Goal: Information Seeking & Learning: Find specific fact

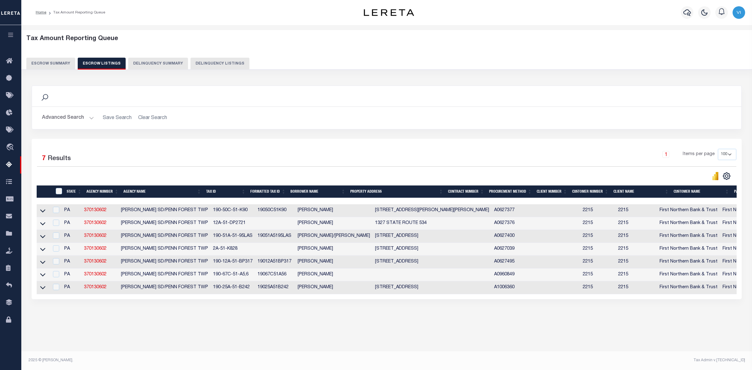
select select "100"
click at [35, 61] on button "Escrow Summary" at bounding box center [50, 64] width 49 height 12
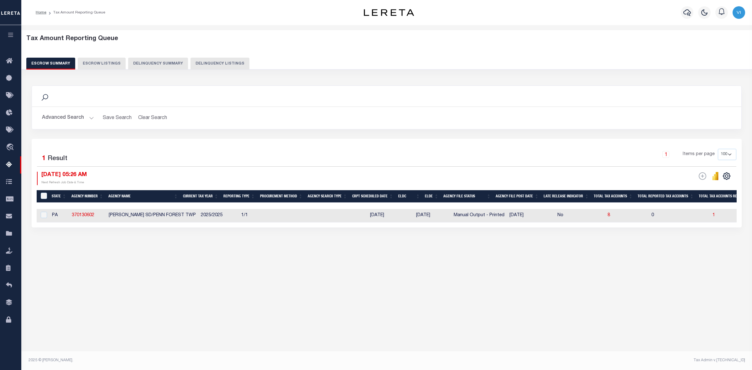
click at [90, 116] on button "Advanced Search" at bounding box center [68, 118] width 52 height 12
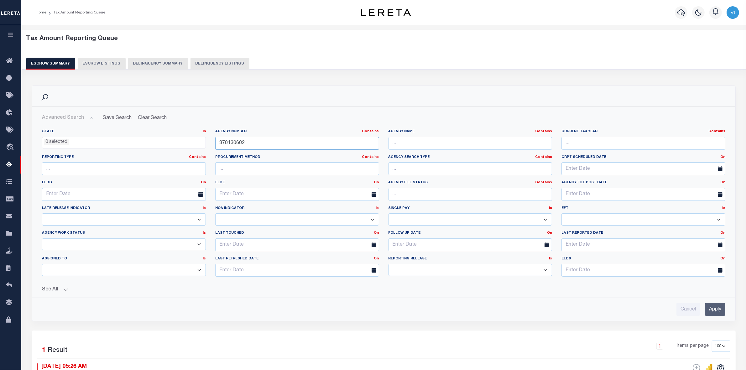
click at [245, 141] on input "370130602" at bounding box center [297, 143] width 164 height 13
type input "3"
paste input "190170000"
type input "190170000"
click at [713, 310] on input "Apply" at bounding box center [715, 309] width 20 height 13
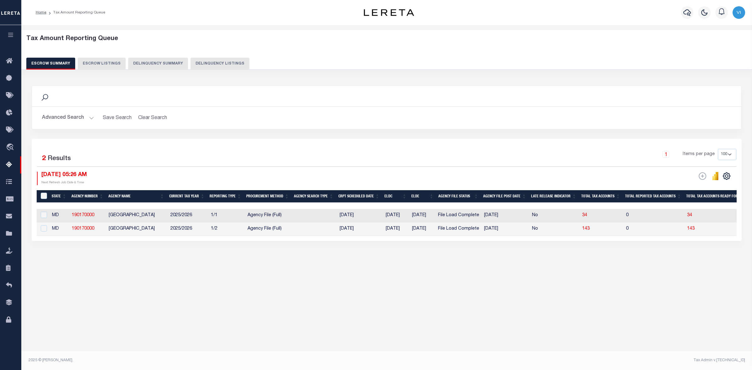
checkbox input "true"
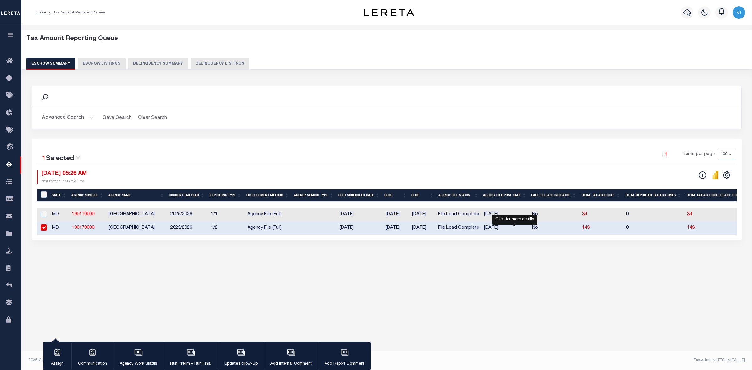
click at [687, 230] on span "143" at bounding box center [691, 228] width 8 height 4
select select "100"
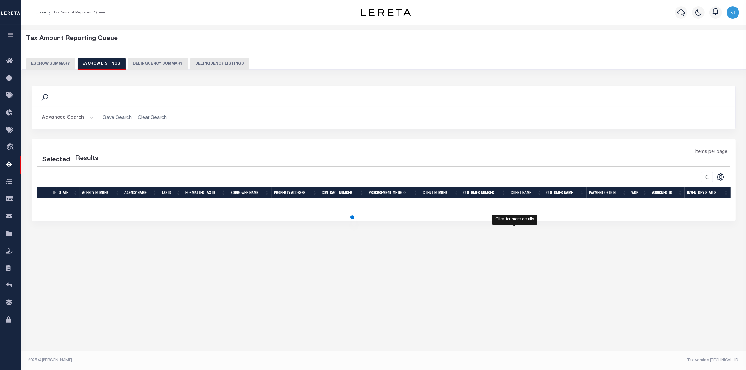
select select "100"
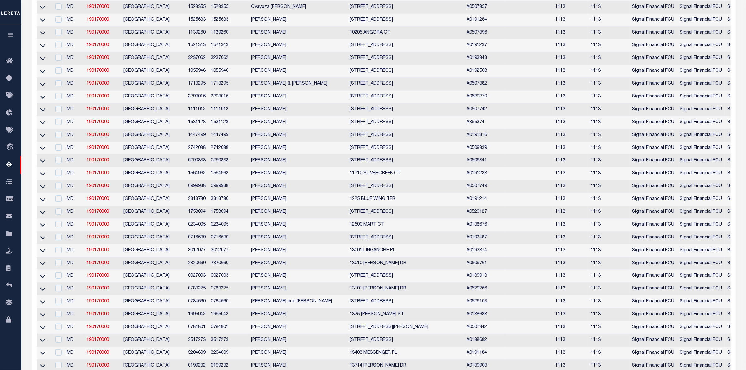
scroll to position [117, 0]
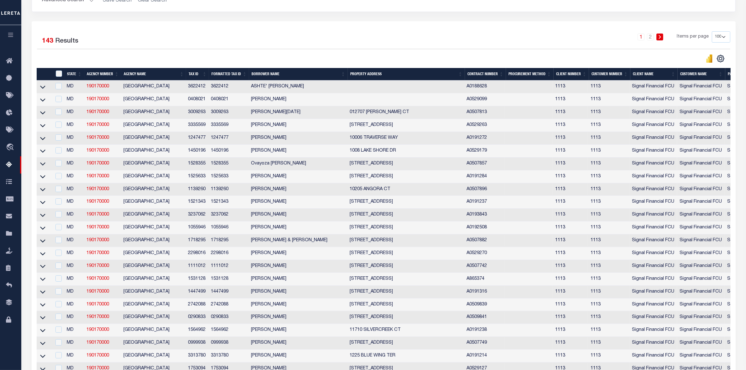
click at [561, 43] on div "1 2 Items per page 10 25 50 100 500" at bounding box center [471, 39] width 517 height 16
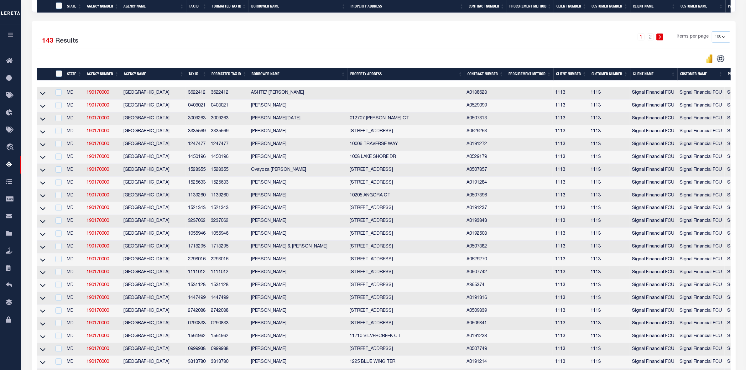
scroll to position [1219, 0]
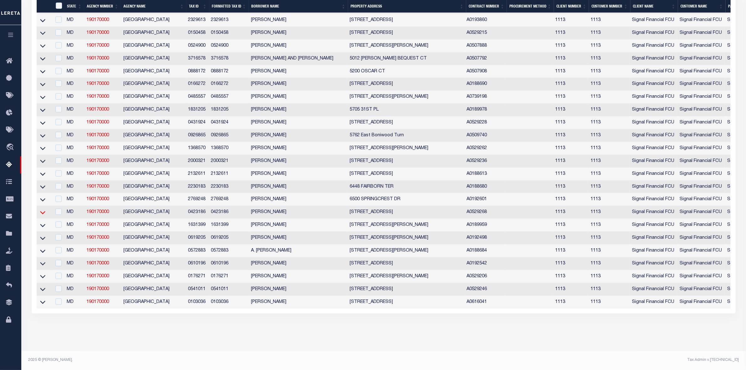
click at [42, 211] on icon at bounding box center [42, 212] width 5 height 7
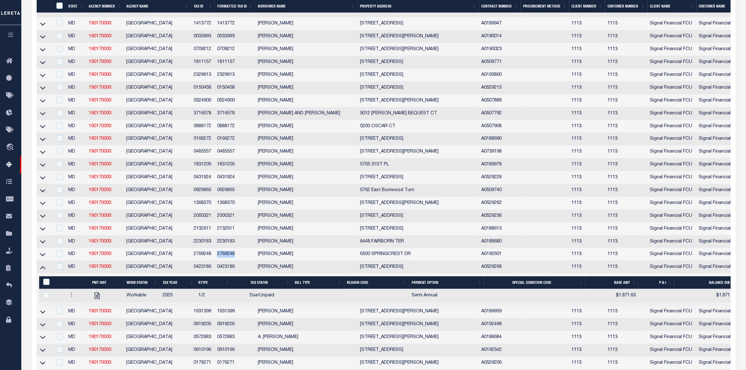
scroll to position [1233, 0]
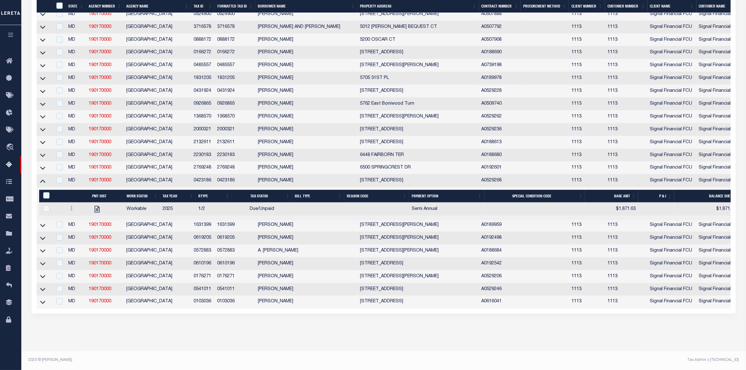
click at [201, 187] on td "0423186" at bounding box center [202, 180] width 23 height 13
checkbox input "false"
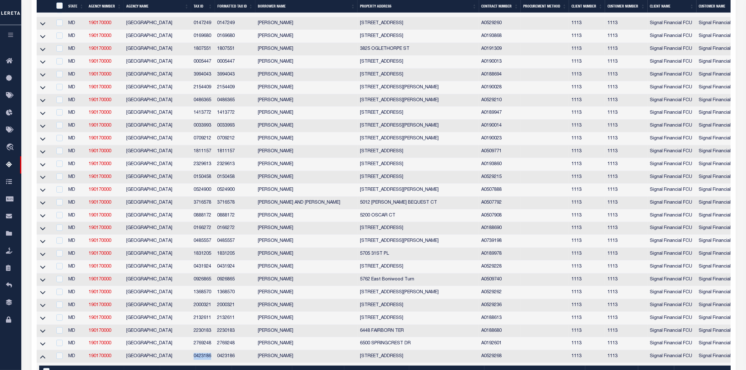
copy td "0423186"
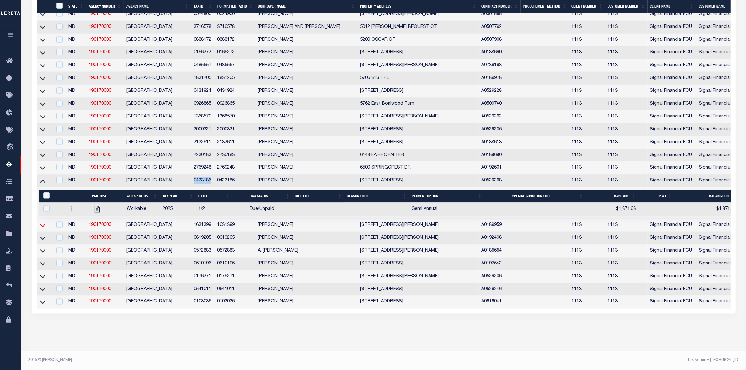
click at [41, 229] on icon at bounding box center [42, 225] width 5 height 7
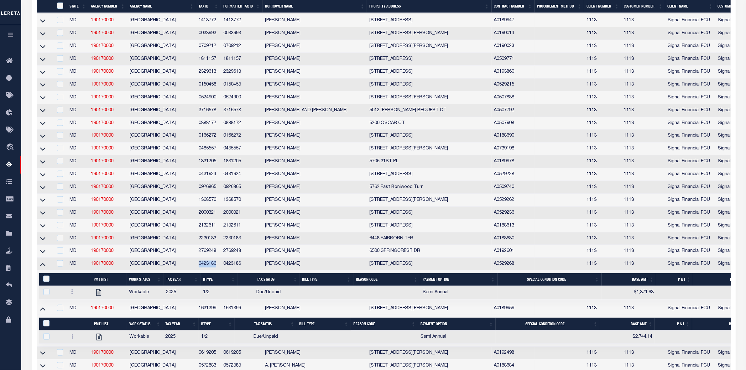
scroll to position [1275, 0]
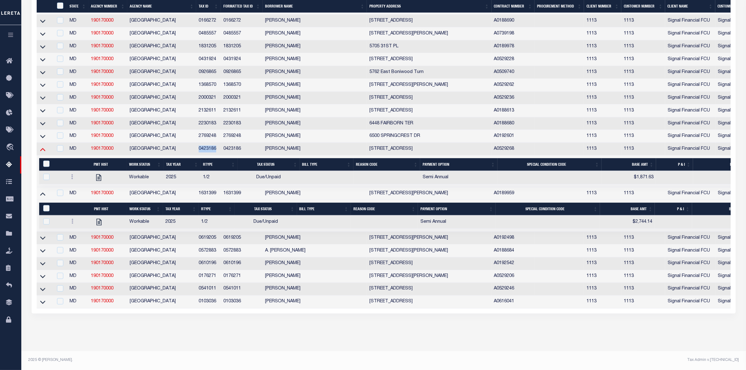
click at [43, 148] on icon at bounding box center [42, 149] width 5 height 7
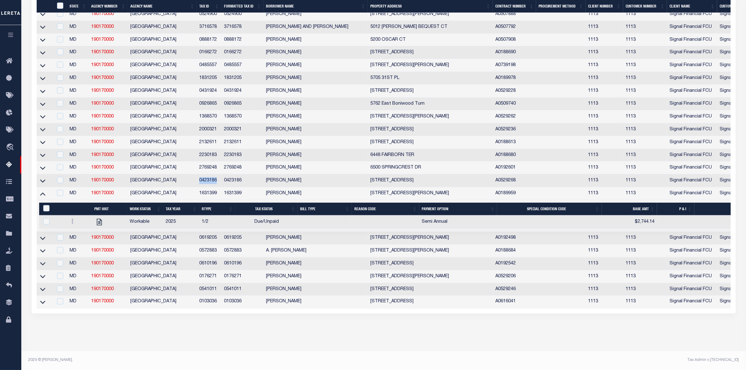
scroll to position [1242, 0]
click at [209, 195] on td "1631399" at bounding box center [209, 193] width 25 height 13
checkbox input "false"
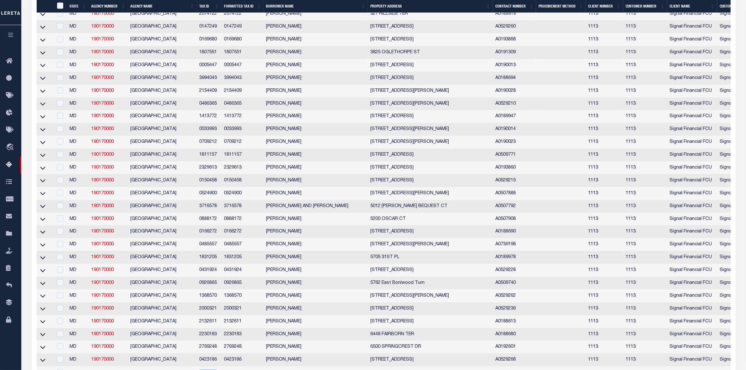
copy td "1631399"
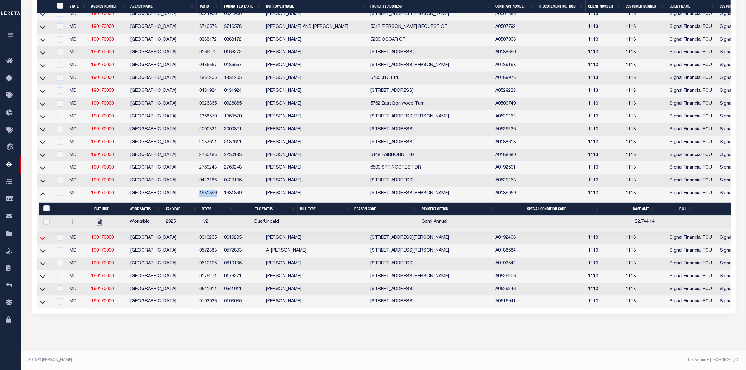
click at [41, 237] on icon at bounding box center [42, 238] width 5 height 3
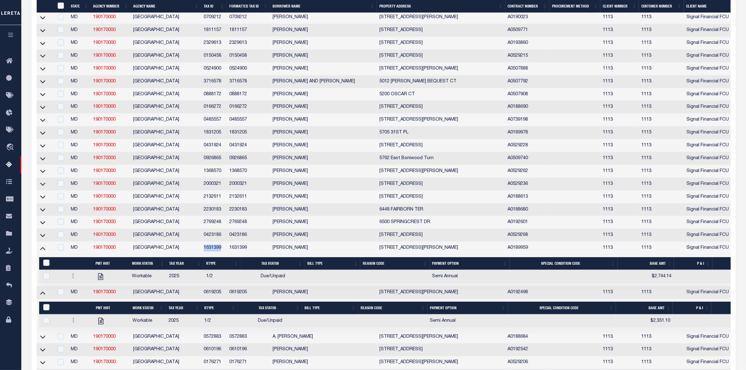
scroll to position [1283, 0]
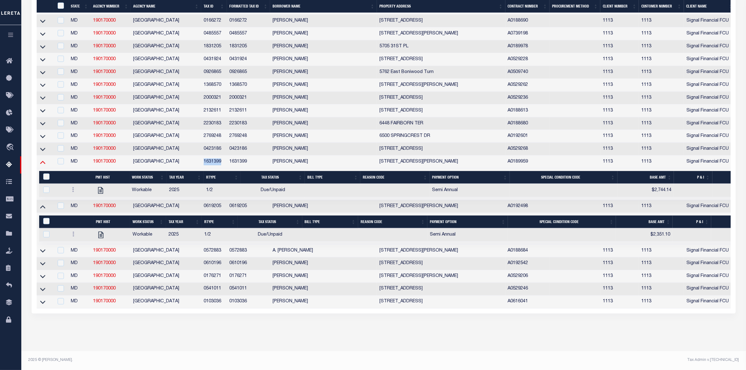
click at [43, 161] on icon at bounding box center [42, 162] width 5 height 3
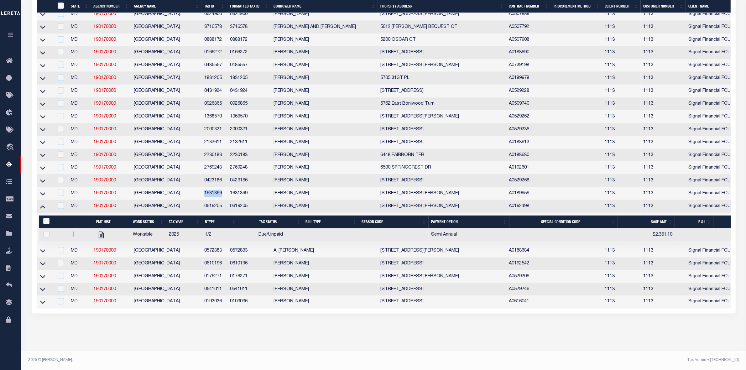
scroll to position [1242, 0]
drag, startPoint x: 223, startPoint y: 208, endPoint x: 201, endPoint y: 207, distance: 22.6
click at [201, 207] on tr "MD 190170000 PRINCE GEORGES COUNTY 0619205 0619205 ALPHONSO PETTY 6614 MERRITT …" at bounding box center [484, 206] width 895 height 13
copy tr "0619205"
click at [214, 206] on td "0619205" at bounding box center [215, 206] width 26 height 13
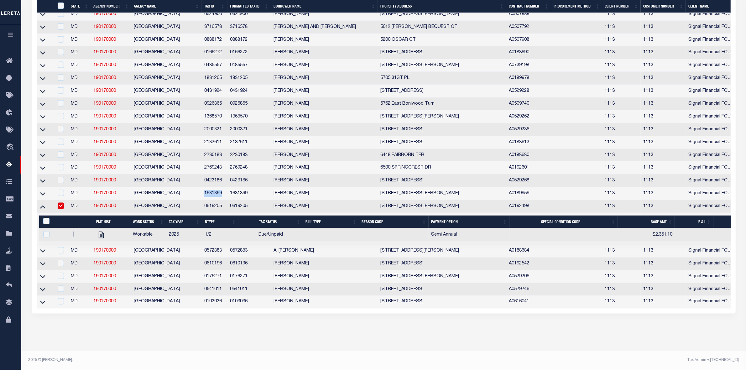
checkbox input "true"
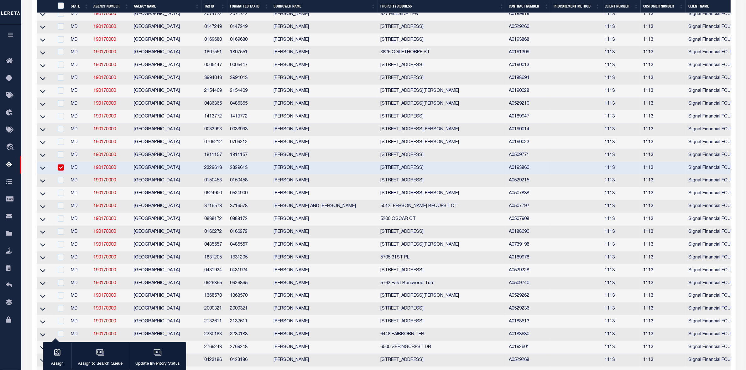
scroll to position [906, 0]
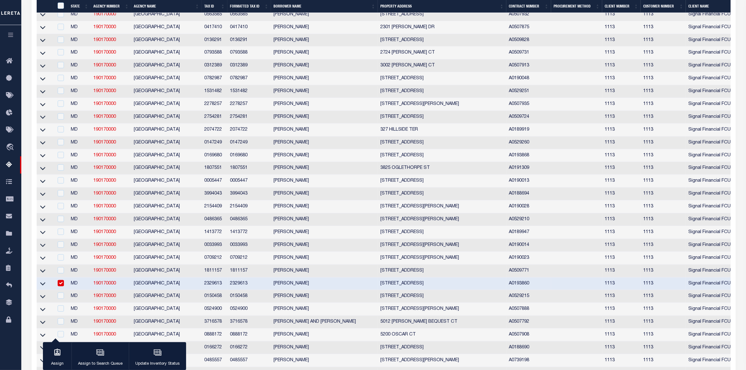
click at [61, 286] on input "checkbox" at bounding box center [61, 283] width 6 height 6
checkbox input "false"
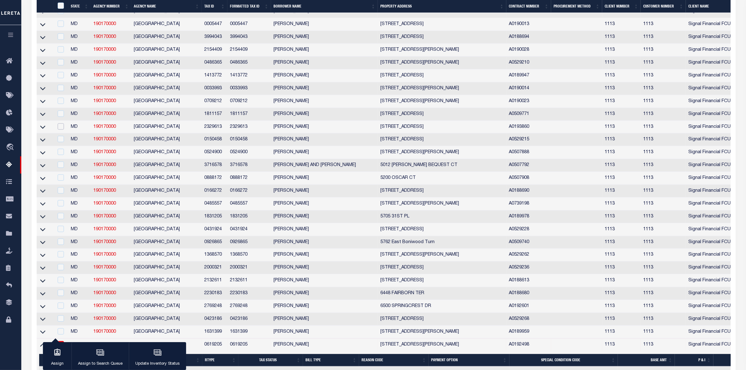
scroll to position [1250, 0]
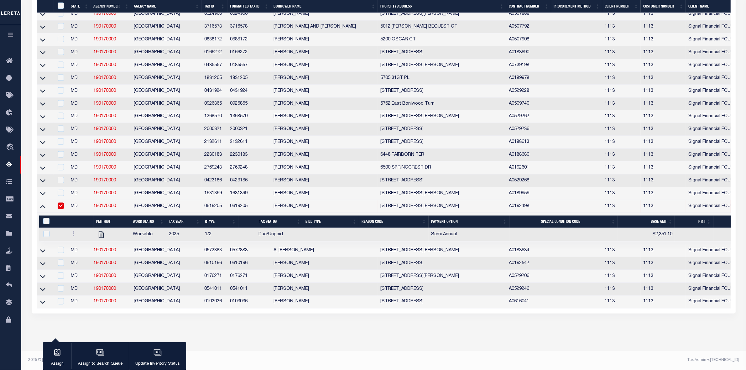
click at [59, 203] on input "checkbox" at bounding box center [61, 206] width 6 height 6
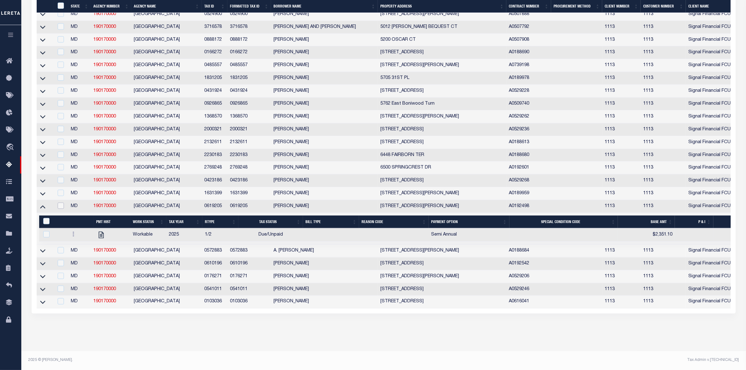
scroll to position [1251, 0]
click at [211, 200] on td "0619205" at bounding box center [215, 206] width 26 height 13
click at [60, 203] on input "checkbox" at bounding box center [61, 206] width 6 height 6
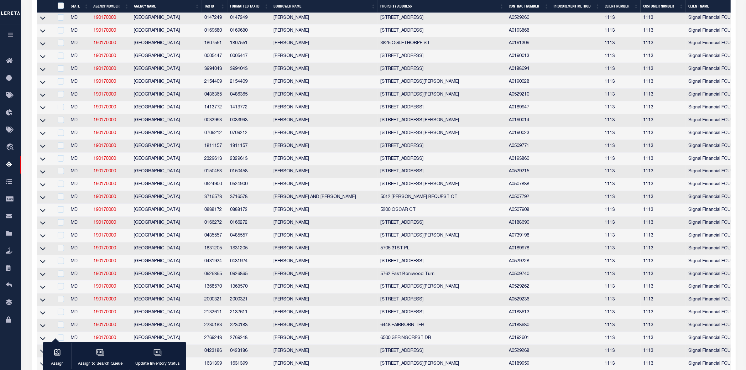
scroll to position [1250, 0]
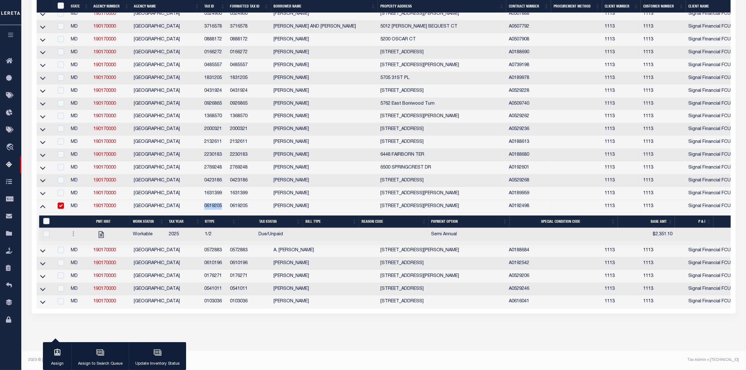
drag, startPoint x: 222, startPoint y: 199, endPoint x: 203, endPoint y: 200, distance: 19.8
click at [203, 200] on td "0619205" at bounding box center [215, 206] width 26 height 13
checkbox input "false"
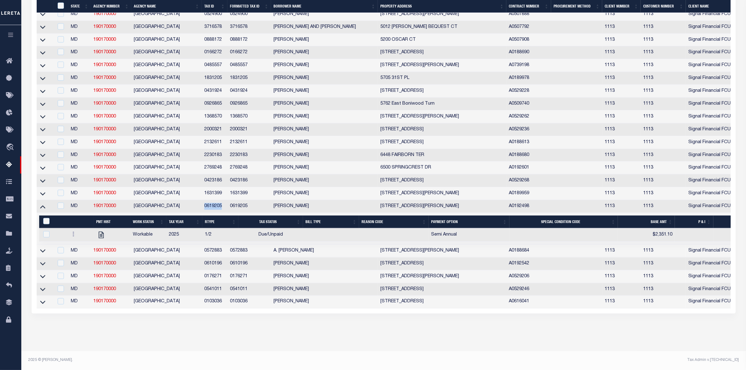
scroll to position [1251, 0]
copy td "0619205"
click at [41, 247] on icon at bounding box center [42, 250] width 5 height 7
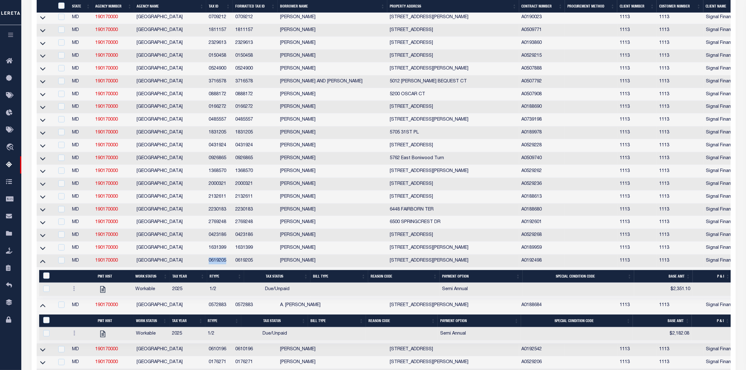
scroll to position [1283, 0]
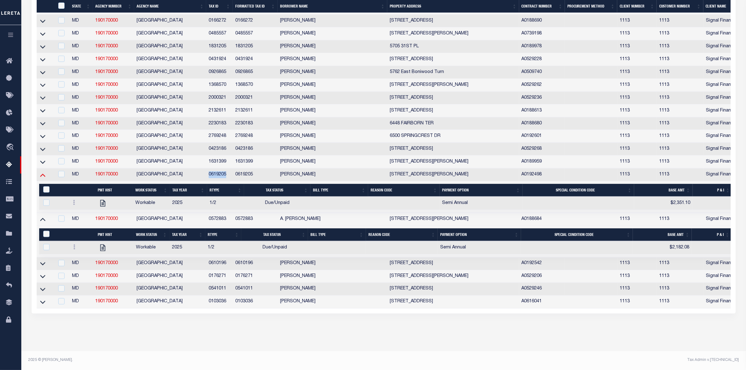
click at [41, 172] on icon at bounding box center [42, 175] width 5 height 7
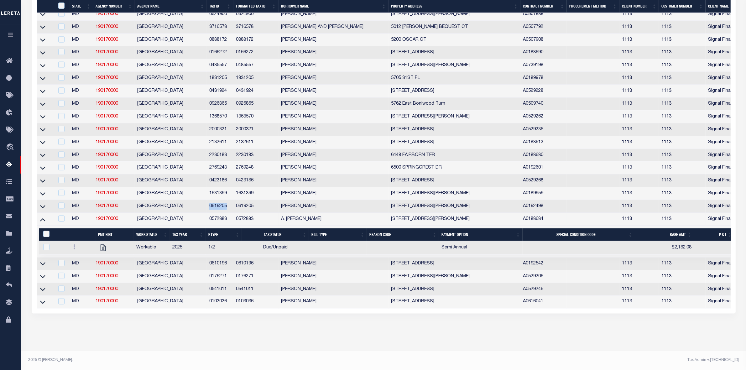
scroll to position [1242, 0]
drag, startPoint x: 227, startPoint y: 220, endPoint x: 207, endPoint y: 220, distance: 20.4
click at [207, 220] on td "0572883" at bounding box center [220, 219] width 27 height 13
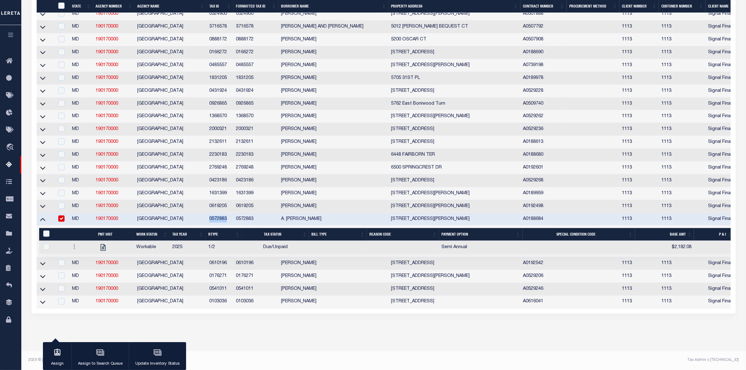
scroll to position [1241, 0]
copy td "0572883"
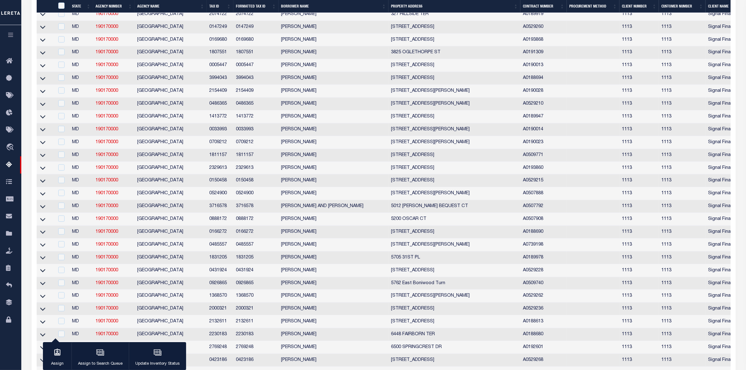
scroll to position [1217, 0]
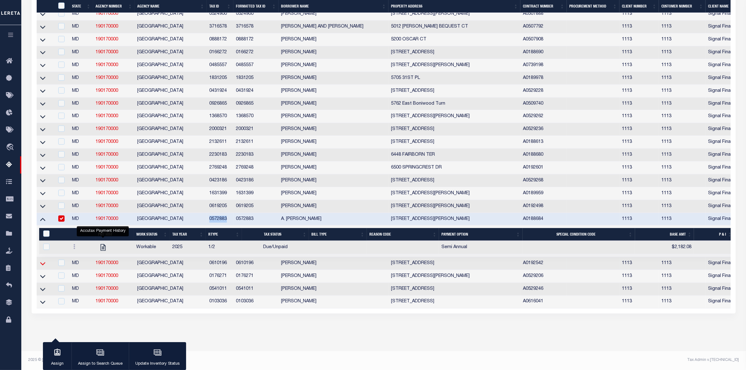
click at [42, 267] on icon at bounding box center [42, 263] width 5 height 7
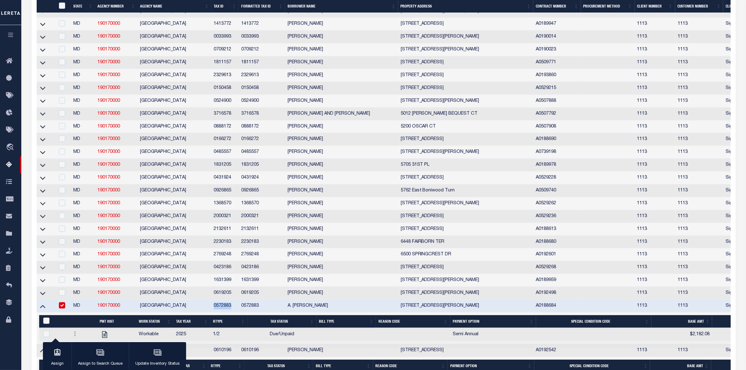
scroll to position [1283, 0]
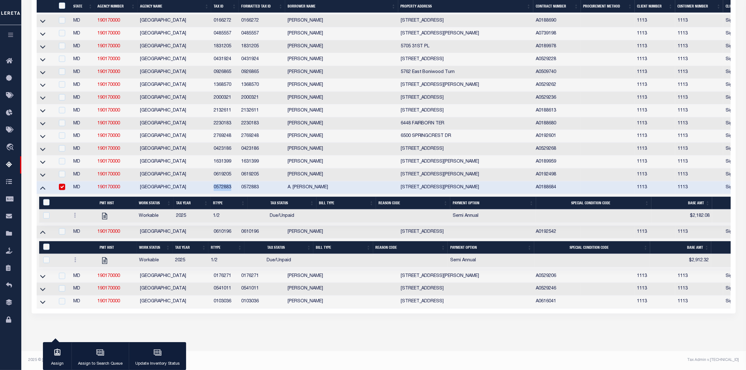
click at [61, 184] on input "checkbox" at bounding box center [62, 187] width 6 height 6
checkbox input "false"
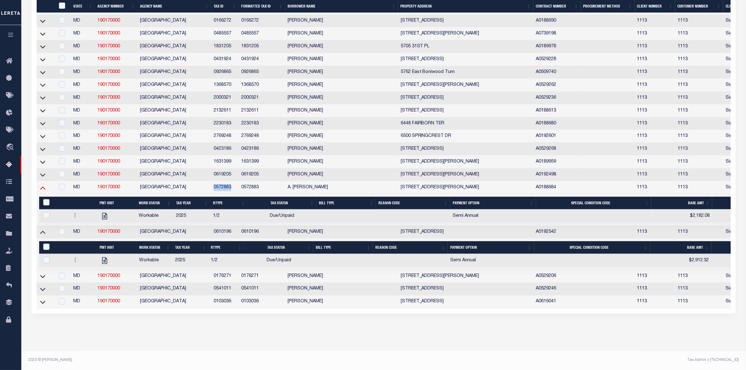
click at [42, 184] on icon at bounding box center [42, 187] width 5 height 7
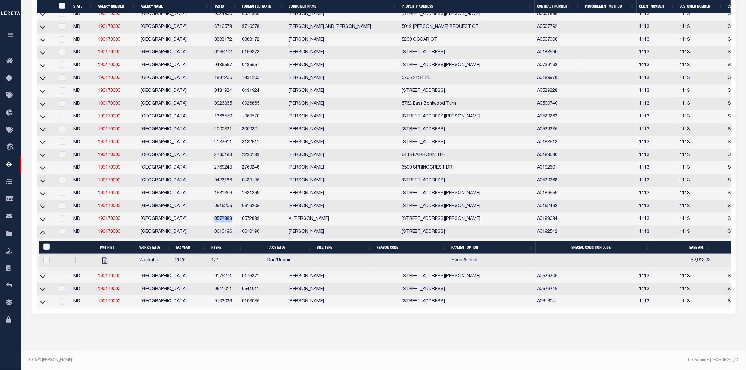
scroll to position [1242, 0]
drag, startPoint x: 234, startPoint y: 235, endPoint x: 210, endPoint y: 236, distance: 23.2
click at [210, 236] on tr "MD 190170000 PRINCE GEORGES COUNTY 0610196 0610196 ANDRE STEWARD 6806 TALL OAK …" at bounding box center [512, 232] width 951 height 13
copy tr "0610196"
click at [42, 279] on icon at bounding box center [42, 276] width 5 height 7
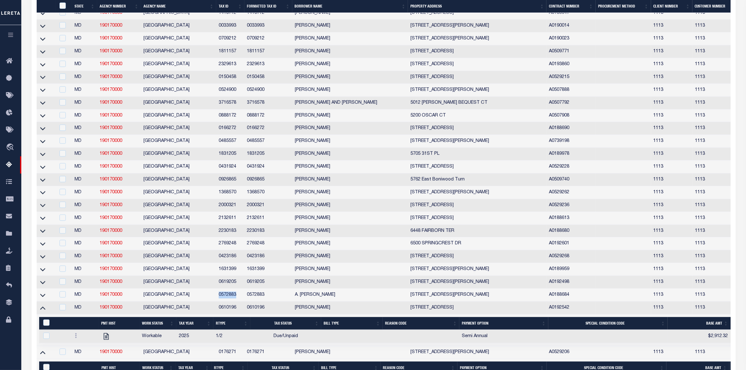
scroll to position [1283, 0]
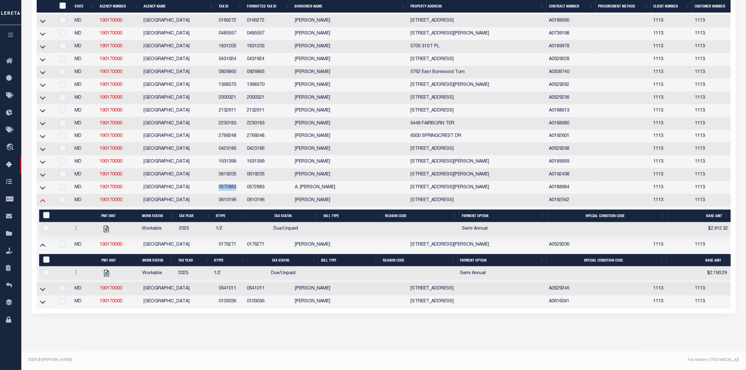
click at [42, 197] on icon at bounding box center [42, 200] width 5 height 7
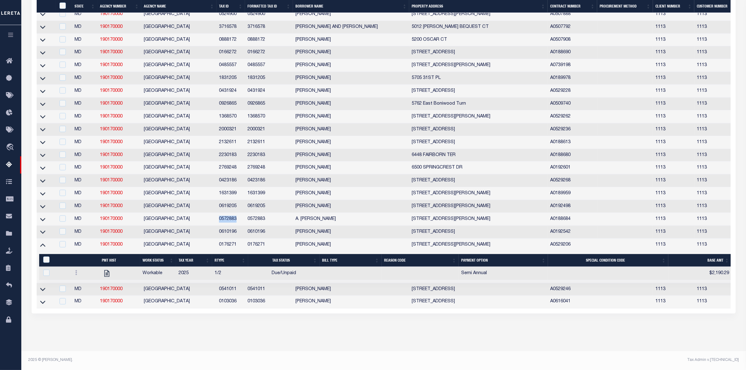
scroll to position [1242, 0]
drag, startPoint x: 238, startPoint y: 247, endPoint x: 210, endPoint y: 247, distance: 28.2
click at [210, 247] on tr "MD 190170000 PRINCE GEORGES COUNTY 0176271 0176271 Doretha M. Mersier 6815 FURM…" at bounding box center [526, 245] width 978 height 13
copy tr "0176271"
click at [42, 292] on icon at bounding box center [42, 289] width 5 height 7
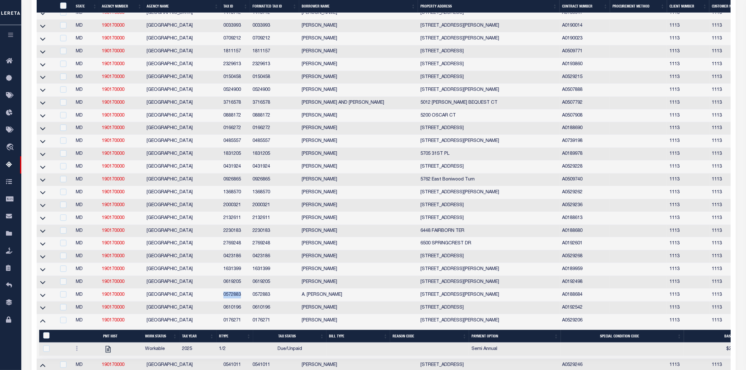
scroll to position [1283, 0]
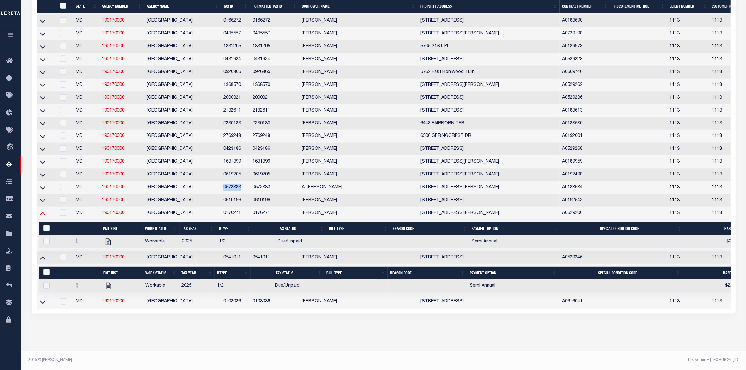
click at [43, 212] on icon at bounding box center [42, 213] width 5 height 3
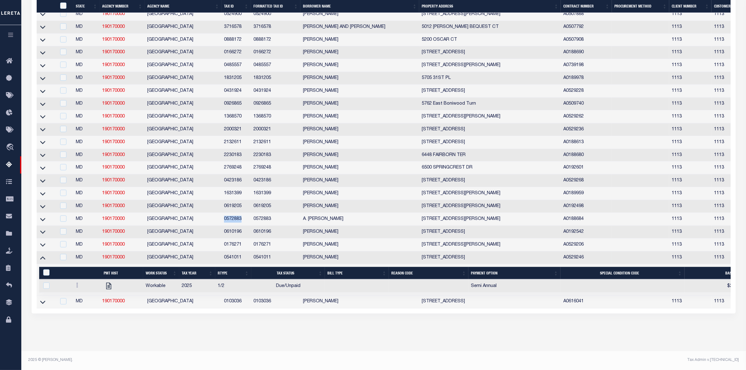
scroll to position [1242, 0]
drag, startPoint x: 243, startPoint y: 261, endPoint x: 221, endPoint y: 262, distance: 21.9
click at [221, 262] on td "0541011" at bounding box center [235, 258] width 29 height 13
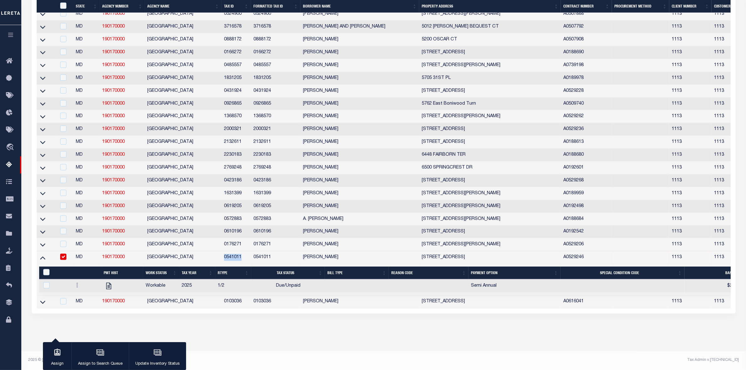
scroll to position [1241, 0]
copy td "0541011"
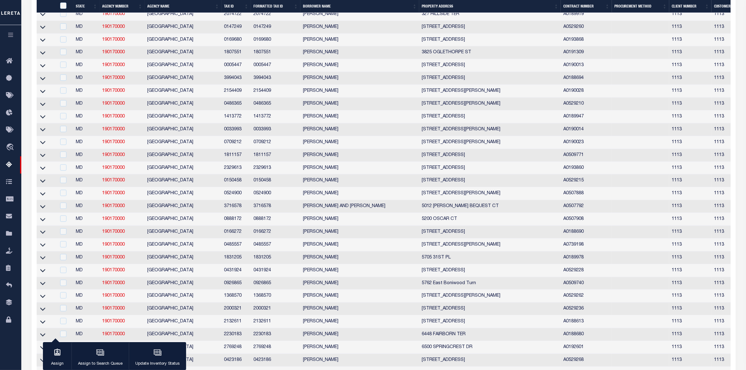
scroll to position [1250, 0]
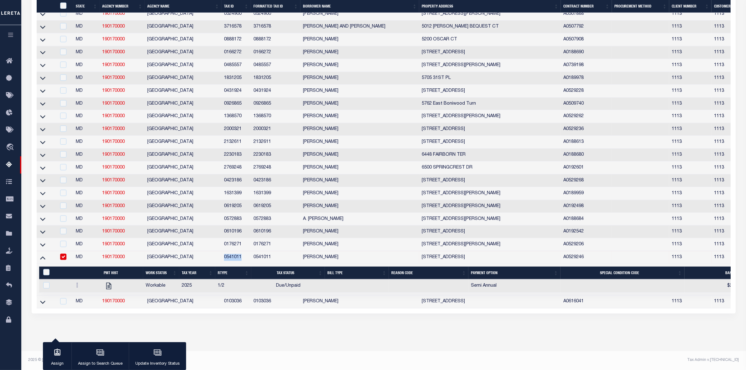
drag, startPoint x: 42, startPoint y: 253, endPoint x: 48, endPoint y: 276, distance: 23.6
click at [42, 257] on icon at bounding box center [42, 258] width 5 height 3
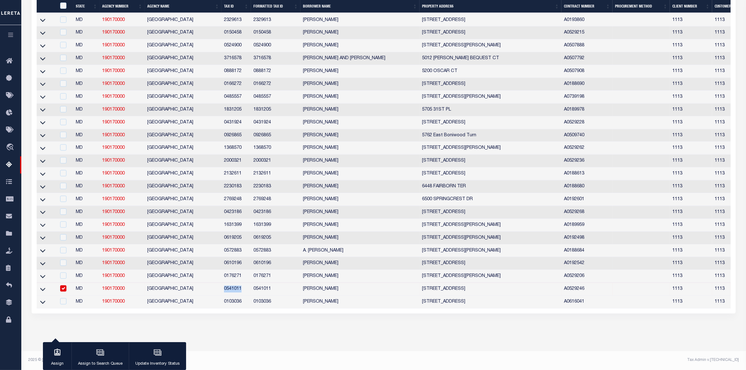
scroll to position [1209, 0]
click at [41, 305] on icon at bounding box center [42, 302] width 5 height 7
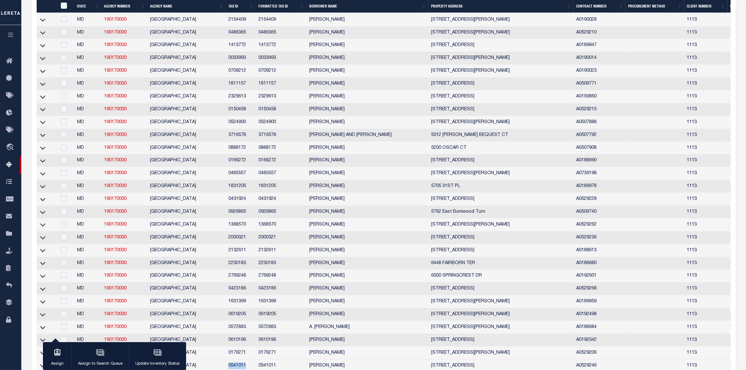
scroll to position [1251, 0]
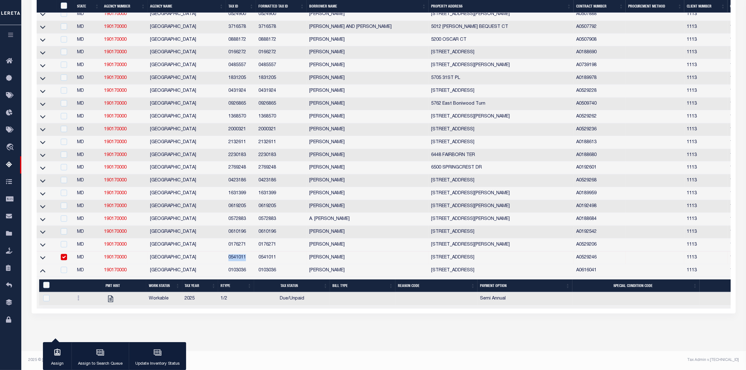
click at [62, 254] on input "checkbox" at bounding box center [64, 257] width 6 height 6
checkbox input "false"
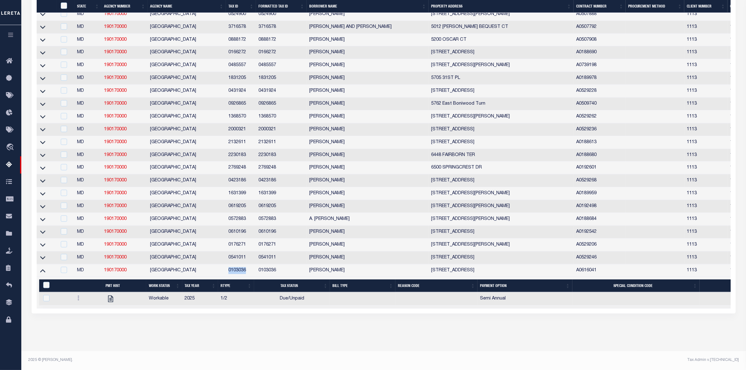
drag, startPoint x: 248, startPoint y: 265, endPoint x: 227, endPoint y: 263, distance: 20.7
click at [227, 264] on td "0103036" at bounding box center [241, 270] width 30 height 13
copy td "0103036"
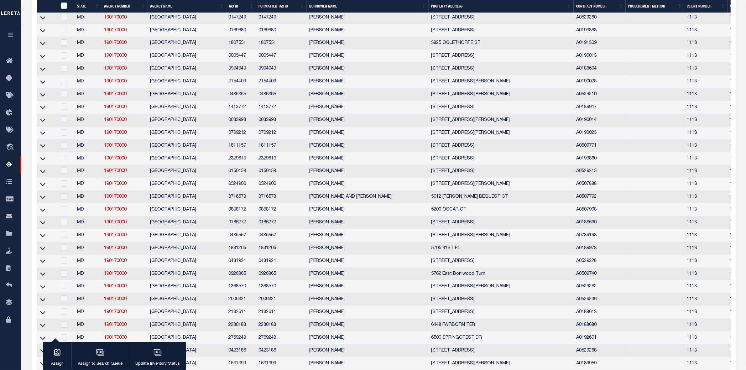
scroll to position [1250, 0]
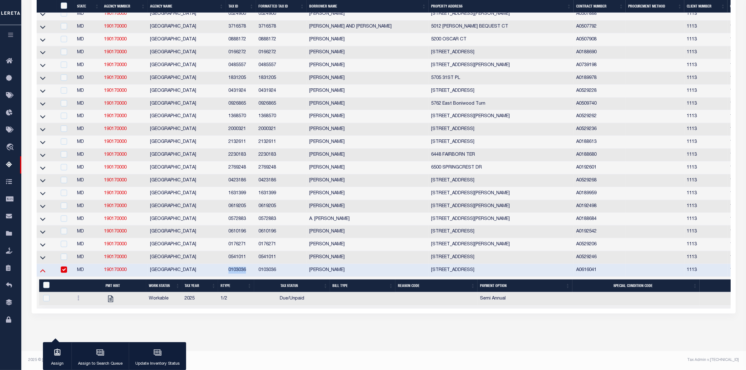
drag, startPoint x: 63, startPoint y: 262, endPoint x: 42, endPoint y: 268, distance: 21.8
click at [63, 267] on input "checkbox" at bounding box center [64, 270] width 6 height 6
checkbox input "false"
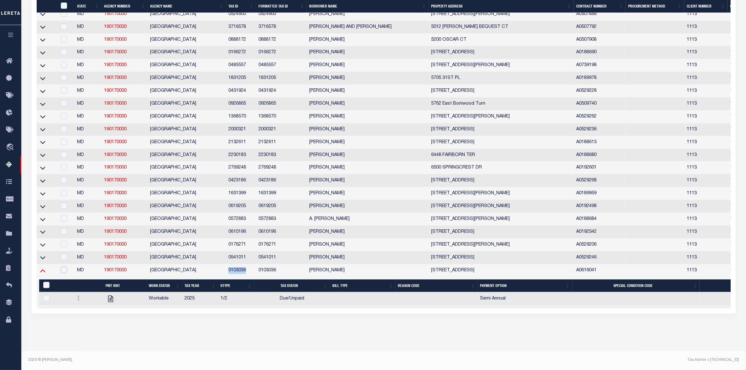
scroll to position [1251, 0]
click at [41, 267] on icon at bounding box center [42, 270] width 5 height 7
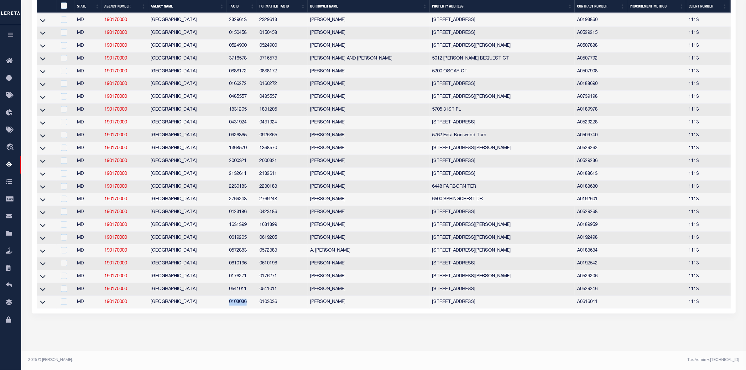
scroll to position [1210, 0]
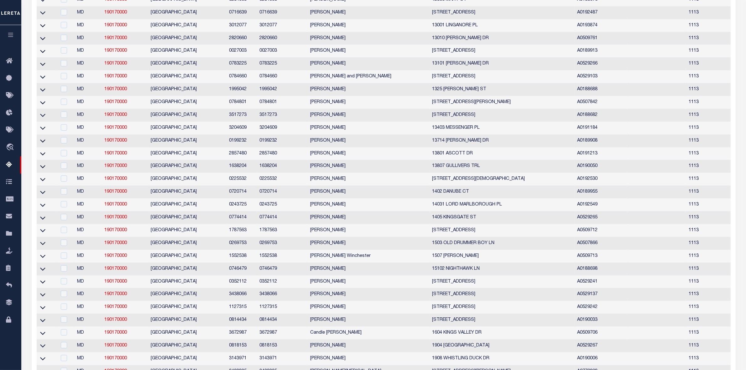
scroll to position [0, 0]
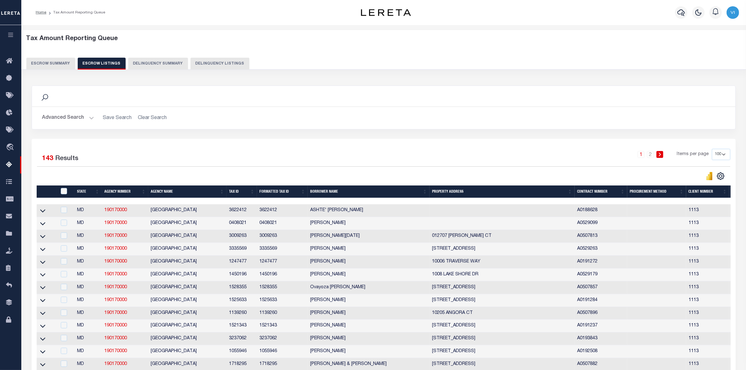
click at [577, 50] on div "Tax Amount Reporting Queue Escrow Summary Escrow Listings Delinquency Summary" at bounding box center [383, 52] width 715 height 34
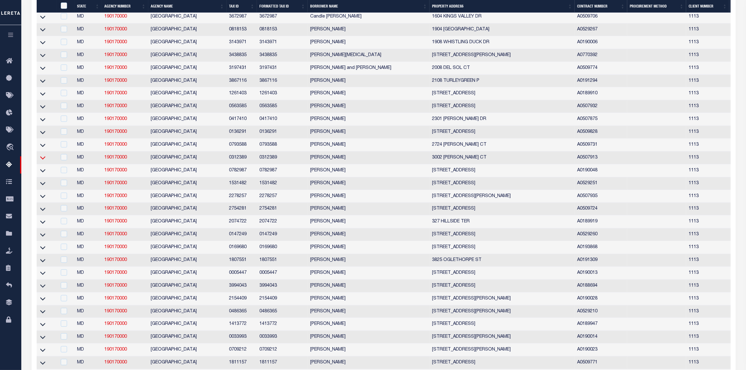
click at [42, 161] on icon at bounding box center [42, 157] width 5 height 7
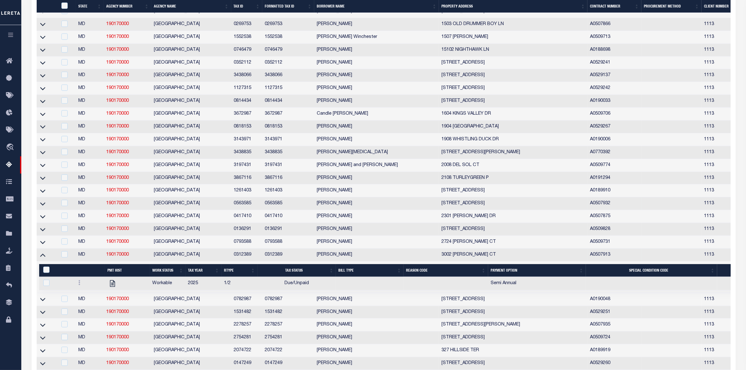
scroll to position [757, 0]
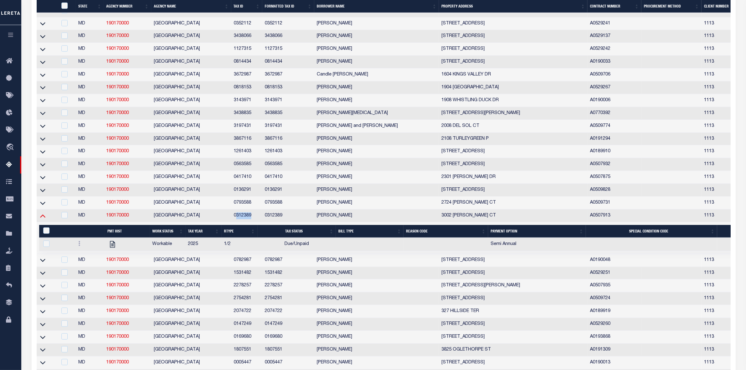
click at [42, 218] on icon at bounding box center [42, 216] width 5 height 3
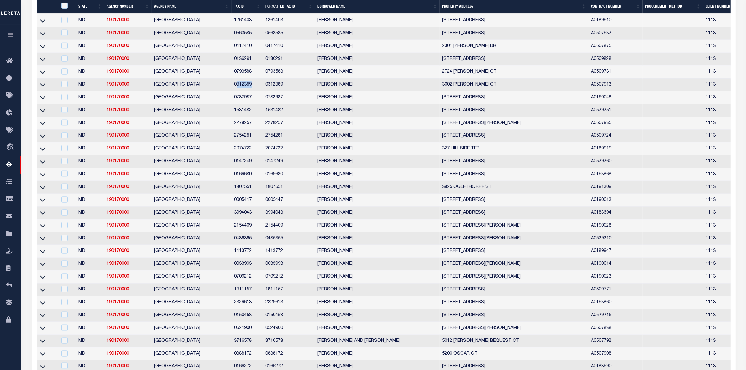
scroll to position [1219, 0]
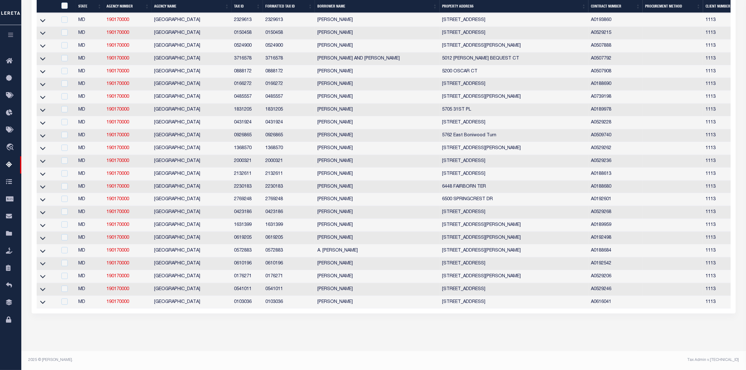
drag, startPoint x: 44, startPoint y: 297, endPoint x: 45, endPoint y: 302, distance: 5.6
click at [44, 299] on icon at bounding box center [42, 302] width 5 height 7
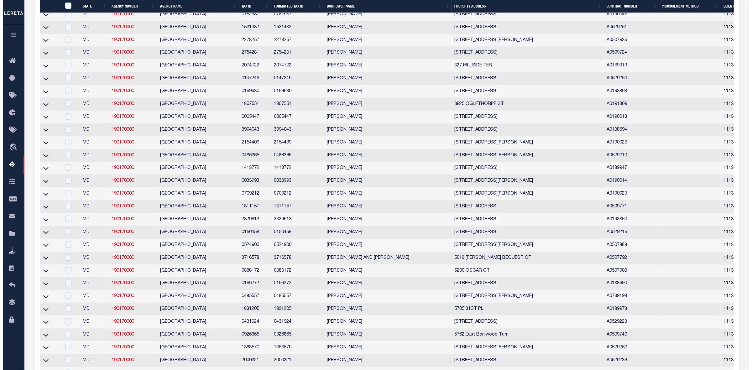
scroll to position [0, 0]
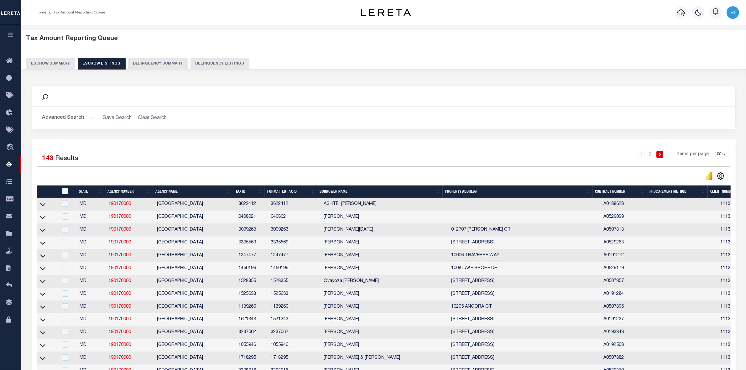
click at [376, 116] on h2 "Advanced Search Save Search Clear Search" at bounding box center [383, 118] width 693 height 12
click at [682, 46] on div "Tax Amount Reporting Queue Escrow Summary Escrow Listings Delinquency Summary" at bounding box center [383, 52] width 715 height 34
click at [573, 112] on div "Advanced Search Save Search Clear Search State In" at bounding box center [383, 118] width 703 height 22
click at [721, 177] on icon "" at bounding box center [720, 175] width 3 height 3
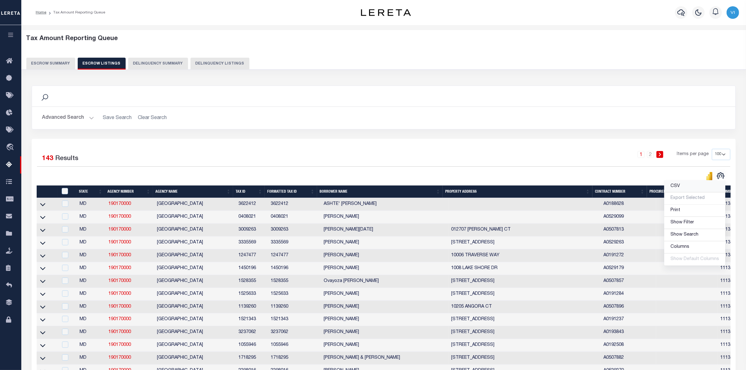
click at [693, 184] on link "CSV" at bounding box center [694, 186] width 61 height 12
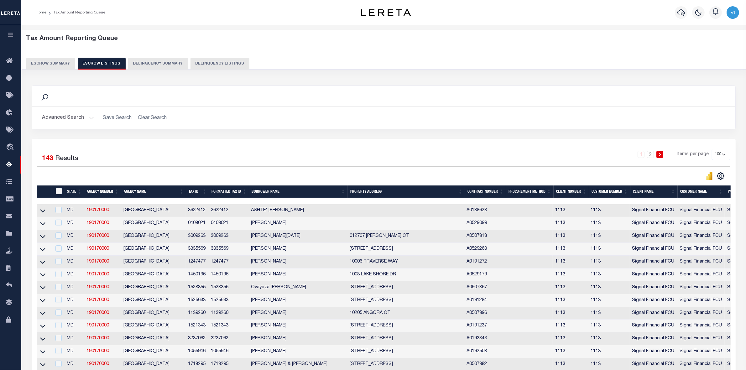
click at [45, 59] on button "Escrow Summary" at bounding box center [50, 64] width 49 height 12
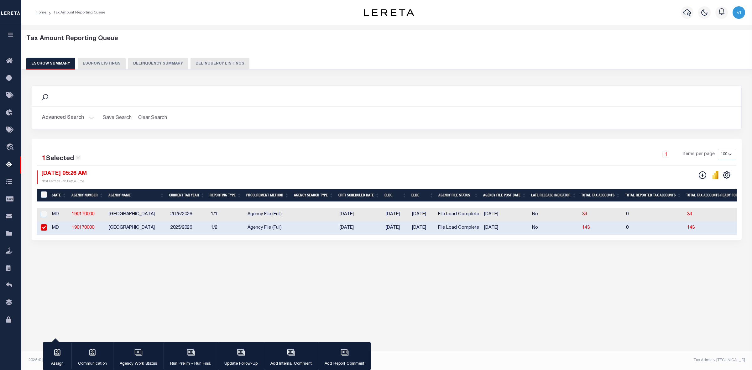
click at [490, 253] on div "Search Advanced Search Save Search Clear Search EscrowSummaryGridWrapper_dynami…" at bounding box center [387, 168] width 718 height 179
click at [43, 226] on input "checkbox" at bounding box center [44, 227] width 6 height 6
checkbox input "false"
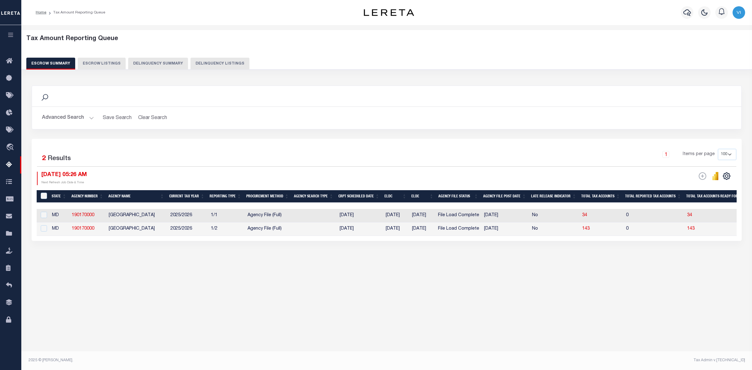
click at [89, 120] on button "Advanced Search" at bounding box center [68, 118] width 52 height 12
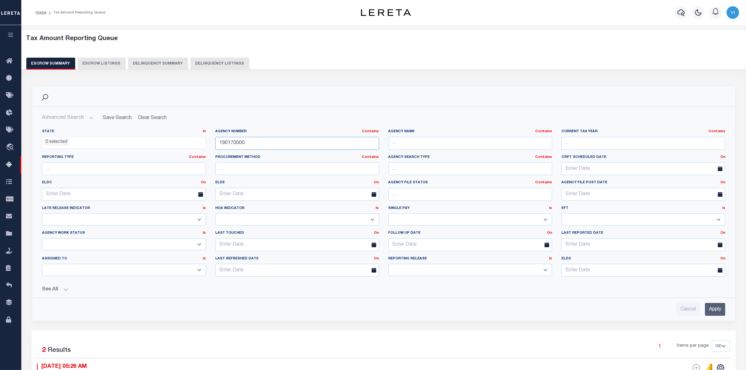
click at [245, 144] on input "190170000" at bounding box center [297, 143] width 164 height 13
type input "1"
paste input "190131801"
type input "190131801"
click at [710, 309] on input "Apply" at bounding box center [715, 309] width 20 height 13
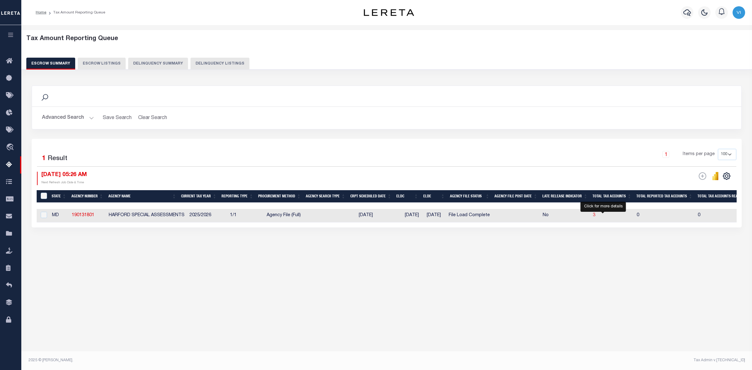
click at [595, 216] on span "3" at bounding box center [594, 215] width 3 height 4
select select "100"
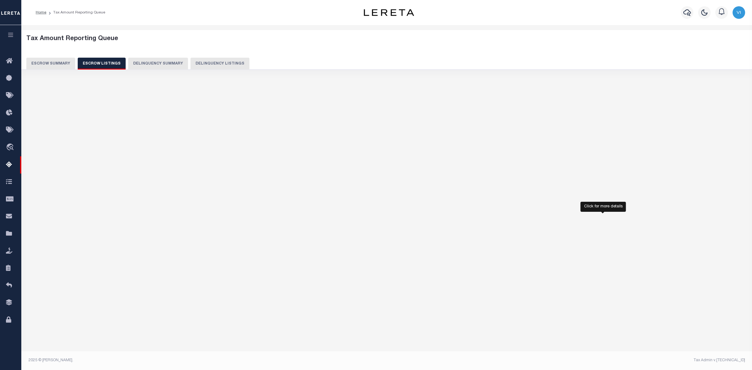
select select "100"
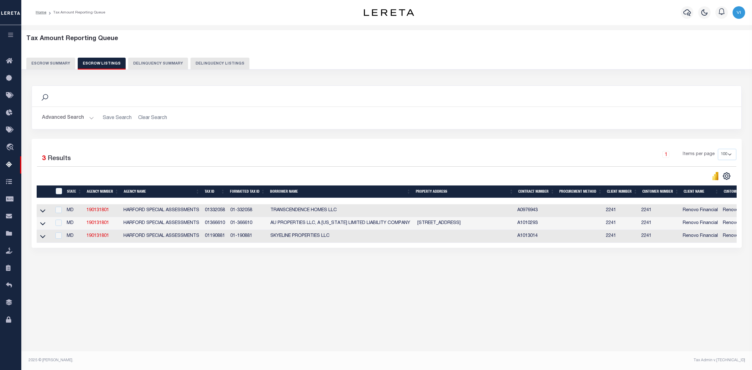
click at [46, 63] on button "Escrow Summary" at bounding box center [50, 64] width 49 height 12
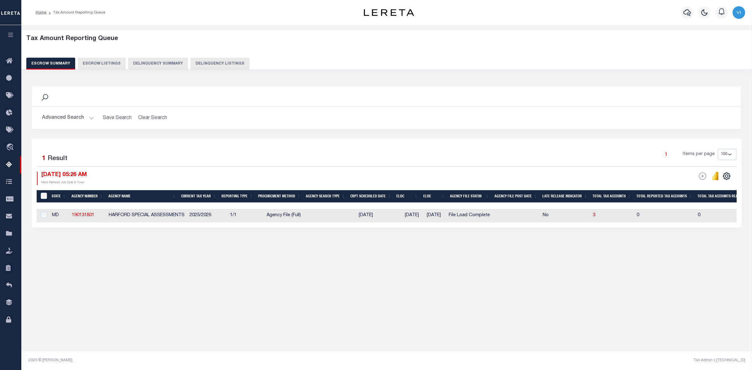
click at [91, 118] on button "Advanced Search" at bounding box center [68, 118] width 52 height 12
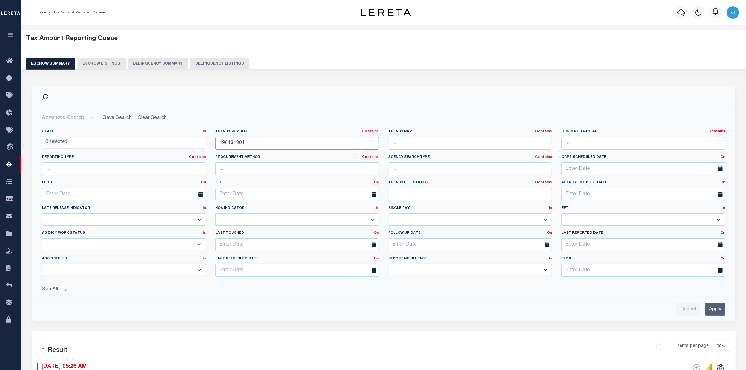
drag, startPoint x: 246, startPoint y: 145, endPoint x: 195, endPoint y: 146, distance: 50.7
click at [195, 146] on div "State In In AK AL AR AZ CA CO CT DC DE FL GA GU HI IA ID IL IN KS KY LA MA MD M…" at bounding box center [383, 205] width 693 height 153
paste input "370130602"
type input "370130602"
click at [709, 310] on input "Apply" at bounding box center [715, 309] width 20 height 13
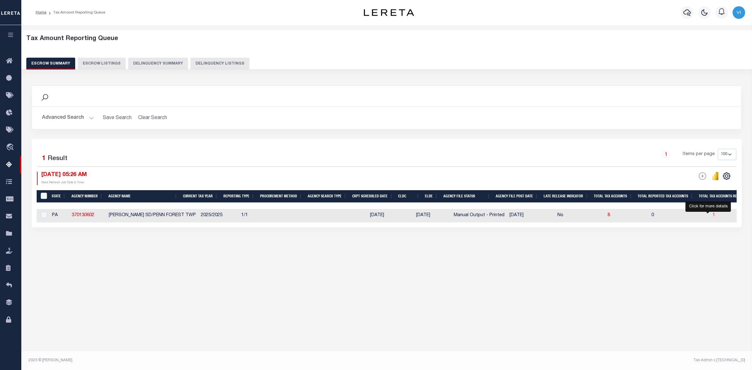
click at [712, 215] on span "1" at bounding box center [713, 215] width 3 height 4
select select "100"
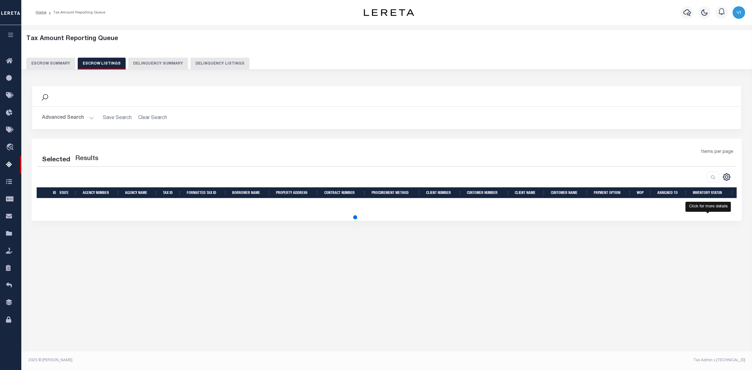
select select "100"
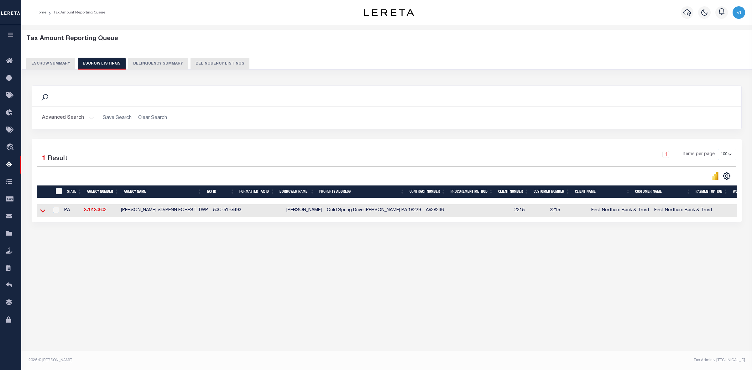
click at [42, 213] on icon at bounding box center [42, 211] width 5 height 3
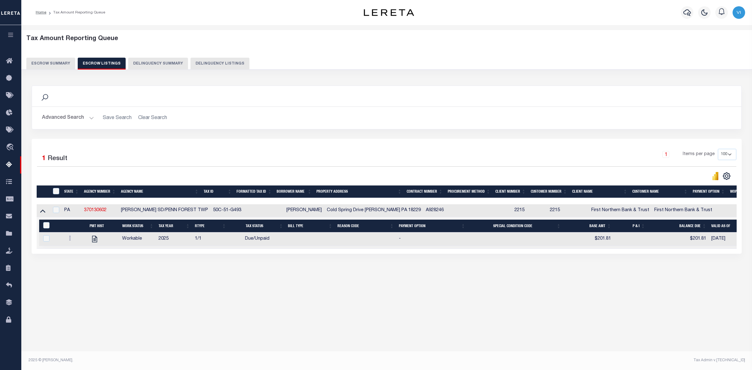
click at [43, 60] on button "Escrow Summary" at bounding box center [50, 64] width 49 height 12
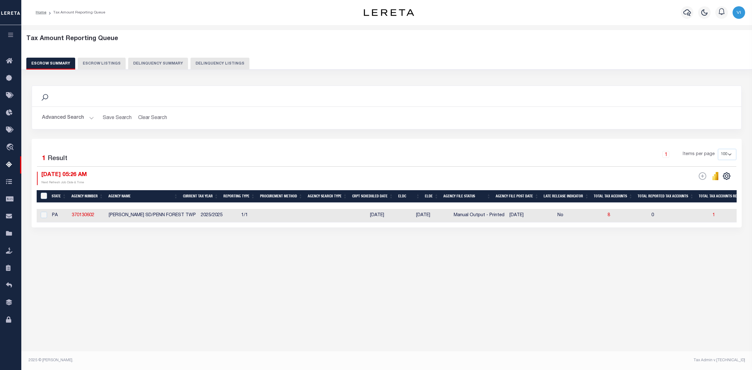
click at [90, 118] on button "Advanced Search" at bounding box center [68, 118] width 52 height 12
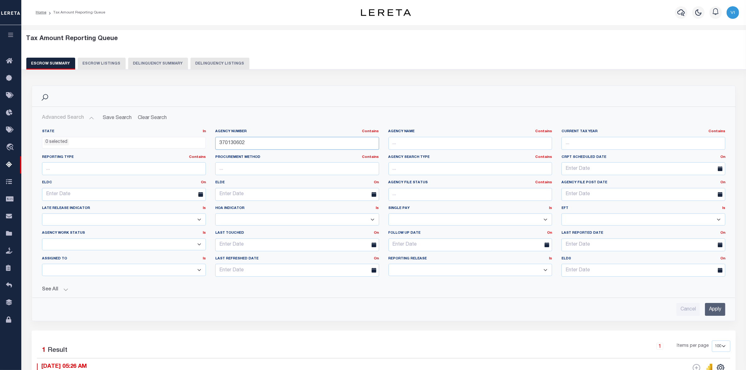
drag, startPoint x: 253, startPoint y: 145, endPoint x: 196, endPoint y: 145, distance: 56.7
click at [196, 145] on div "State In In AK AL AR AZ CA CO CT DC DE FL GA GU HI IA ID IL IN KS KY LA MA MD M…" at bounding box center [383, 205] width 693 height 153
paste input "210640424"
type input "210640424"
click at [710, 311] on input "Apply" at bounding box center [715, 309] width 20 height 13
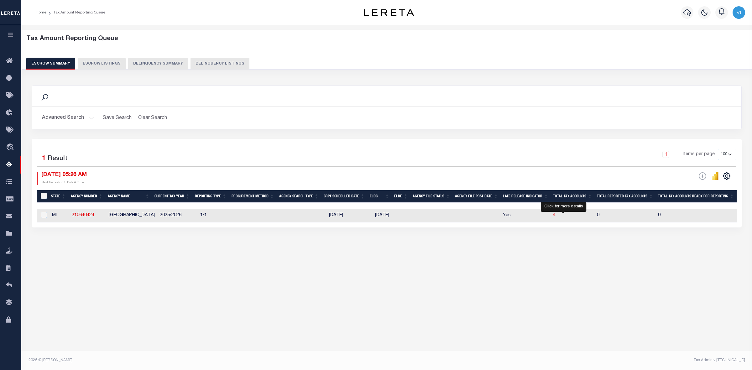
click at [555, 215] on span "4" at bounding box center [554, 215] width 3 height 4
select select "100"
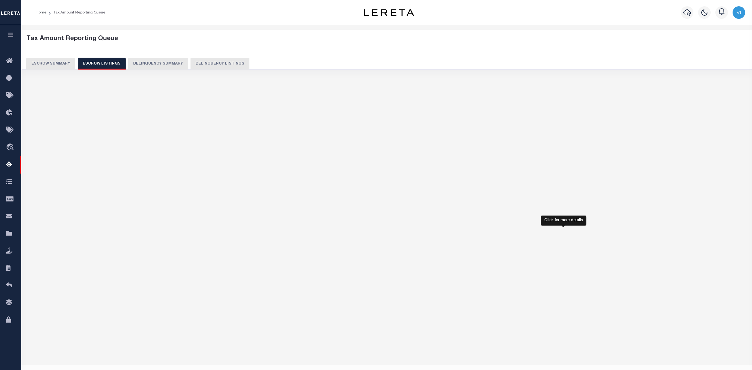
select select "100"
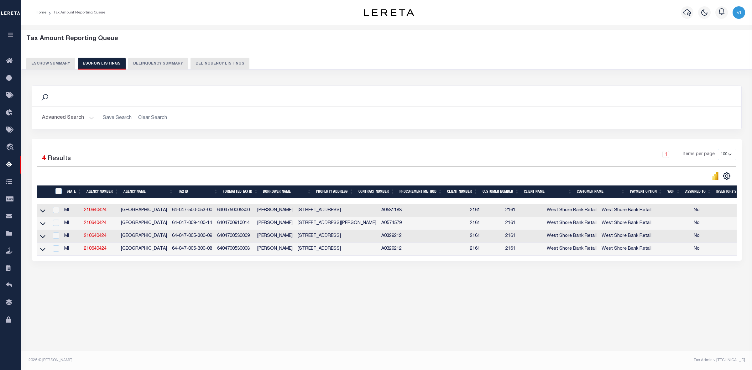
click at [46, 65] on button "Escrow Summary" at bounding box center [50, 64] width 49 height 12
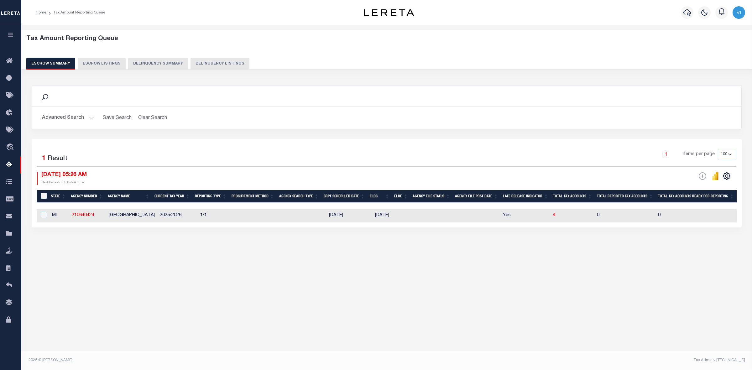
drag, startPoint x: 91, startPoint y: 116, endPoint x: 91, endPoint y: 112, distance: 4.1
click at [91, 116] on button "Advanced Search" at bounding box center [68, 118] width 52 height 12
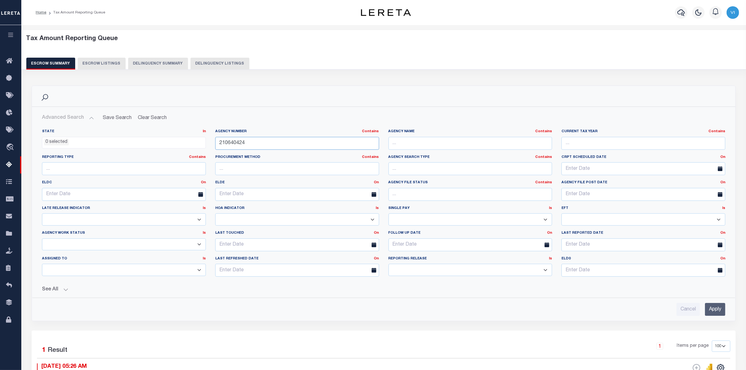
drag, startPoint x: 249, startPoint y: 144, endPoint x: 209, endPoint y: 147, distance: 40.5
click at [209, 147] on div "State In In AK AL AR AZ CA CO CT DC DE FL GA GU HI IA ID IL IN KS KY LA MA MD M…" at bounding box center [383, 205] width 693 height 153
paste input "210510210"
type input "210510210"
click at [712, 307] on input "Apply" at bounding box center [715, 309] width 20 height 13
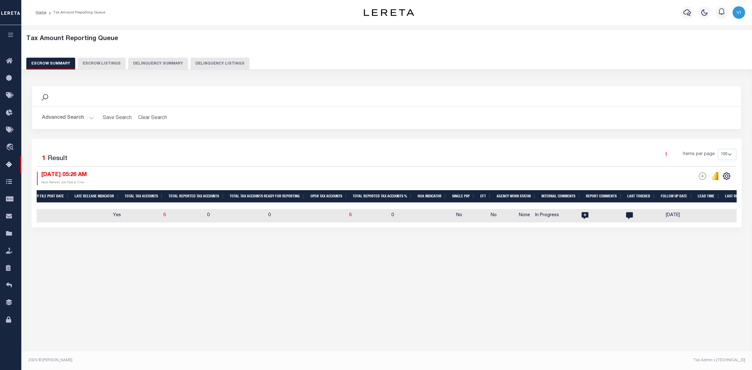
scroll to position [0, 421]
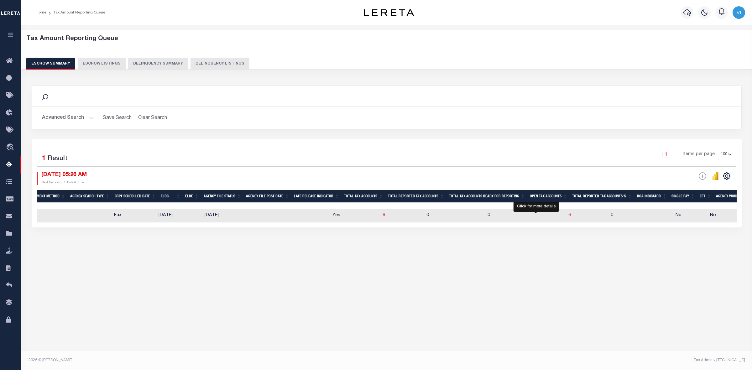
click at [568, 215] on span "6" at bounding box center [569, 215] width 3 height 4
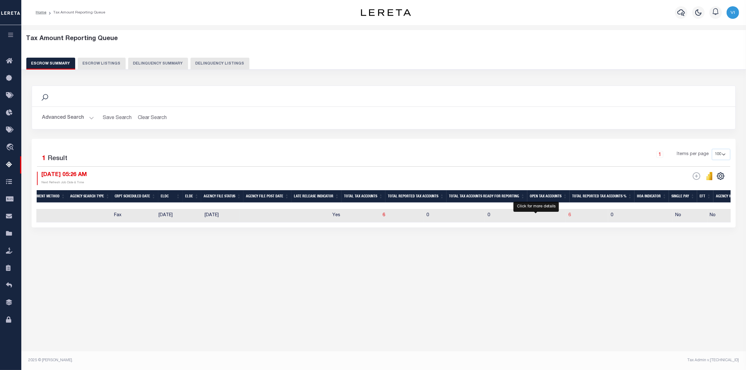
select select "100"
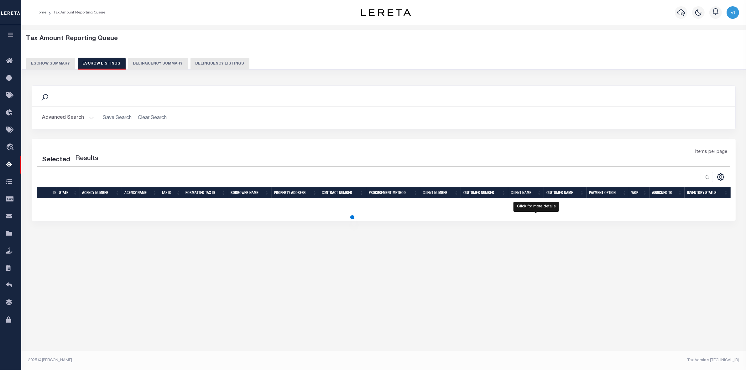
select select "100"
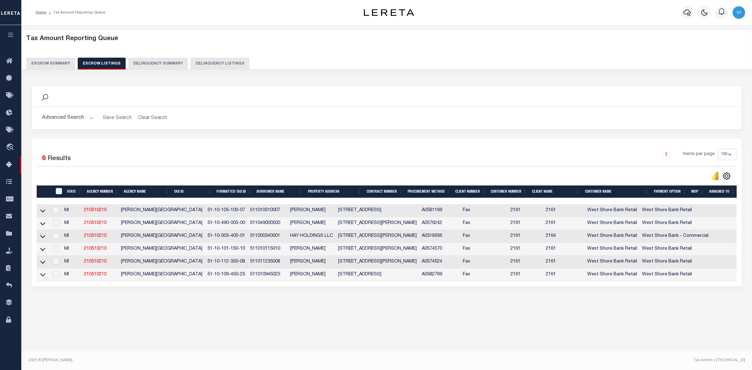
click at [38, 59] on button "Escrow Summary" at bounding box center [50, 64] width 49 height 12
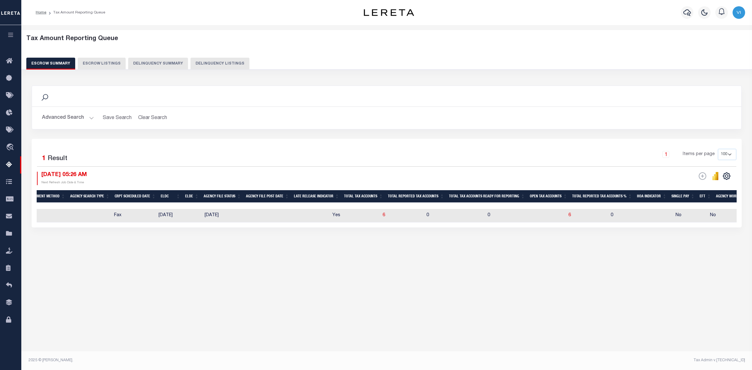
click at [566, 214] on td "6" at bounding box center [587, 215] width 42 height 13
checkbox input "true"
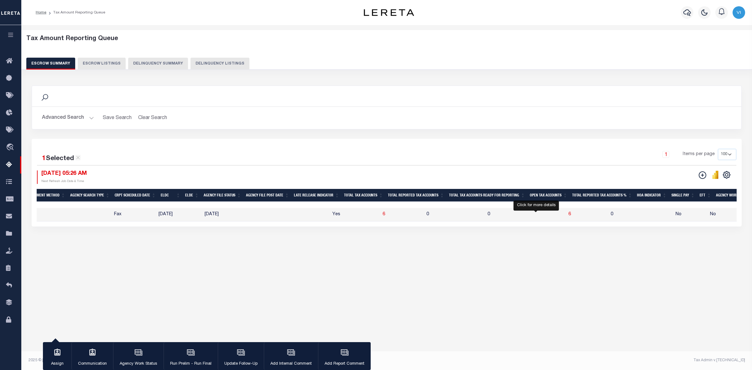
click at [568, 214] on span "6" at bounding box center [569, 214] width 3 height 4
select select "100"
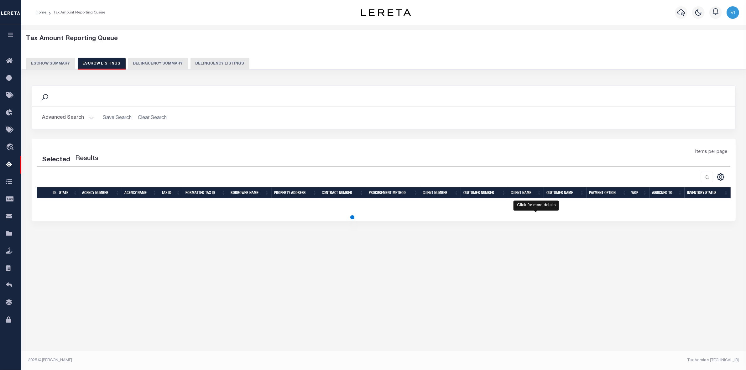
select select "100"
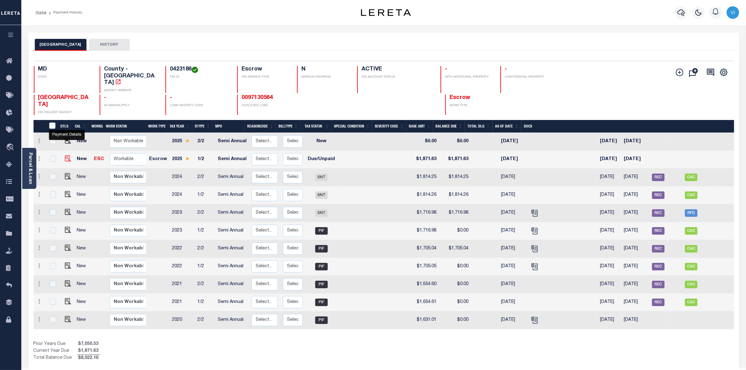
click at [67, 155] on img "" at bounding box center [68, 158] width 6 height 6
checkbox input "true"
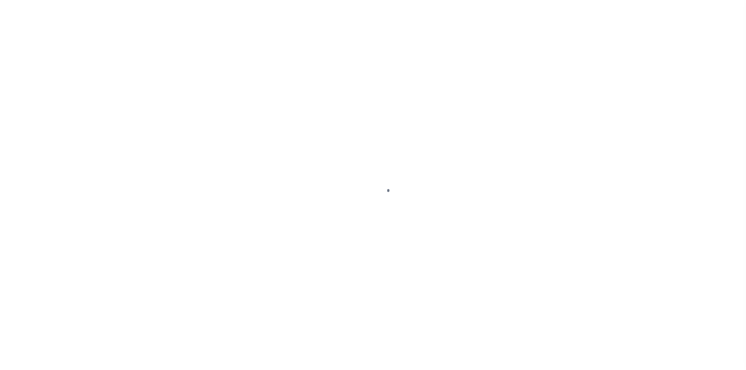
select select "DUE"
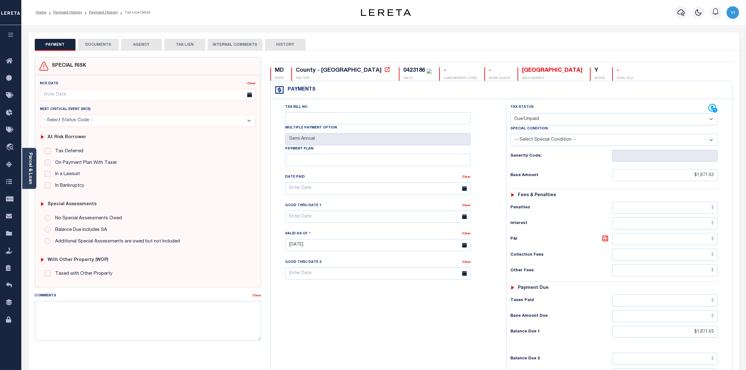
click at [96, 41] on button "DOCUMENTS" at bounding box center [98, 45] width 41 height 12
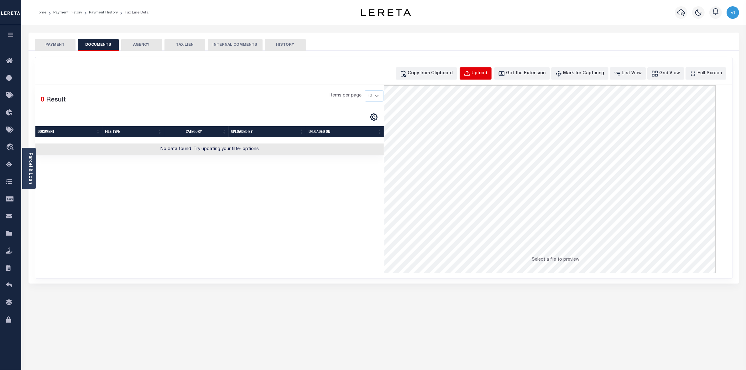
click at [487, 72] on div "Upload" at bounding box center [480, 73] width 16 height 7
select select "POP"
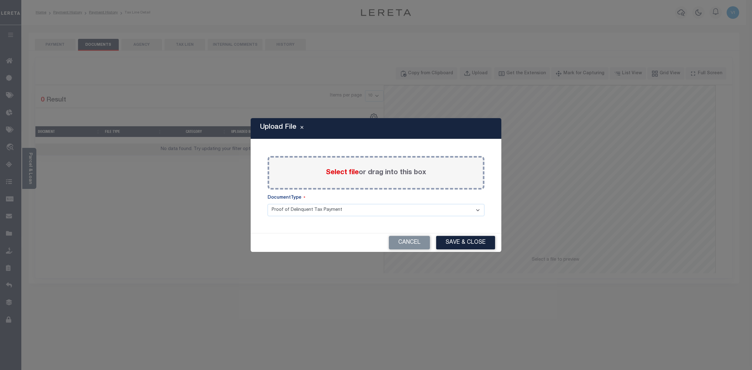
click at [334, 173] on span "Select file" at bounding box center [342, 172] width 33 height 7
click at [0, 0] on input "Select file or drag into this box" at bounding box center [0, 0] width 0 height 0
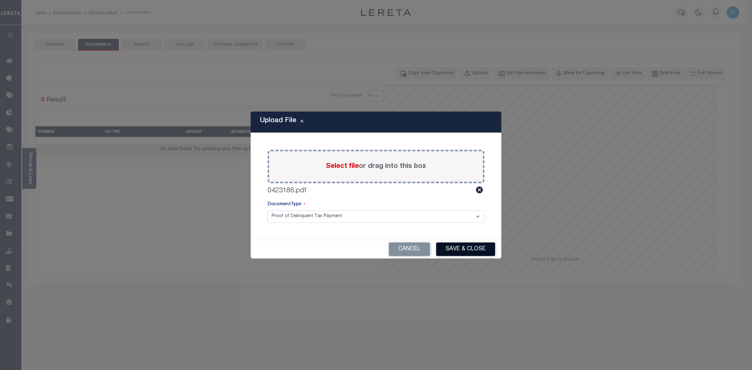
click at [461, 248] on button "Save & Close" at bounding box center [465, 248] width 59 height 13
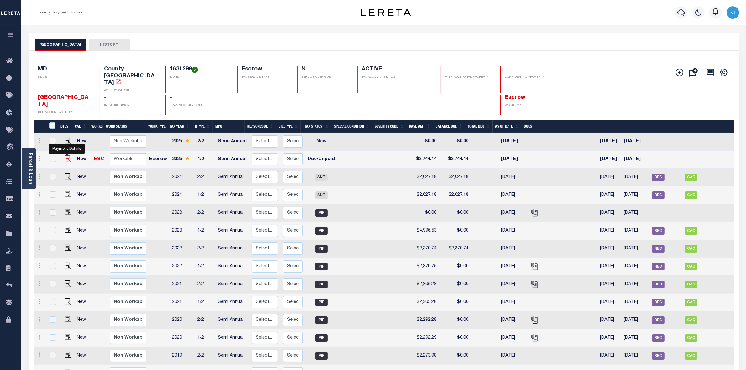
click at [65, 155] on img "" at bounding box center [68, 158] width 6 height 6
checkbox input "true"
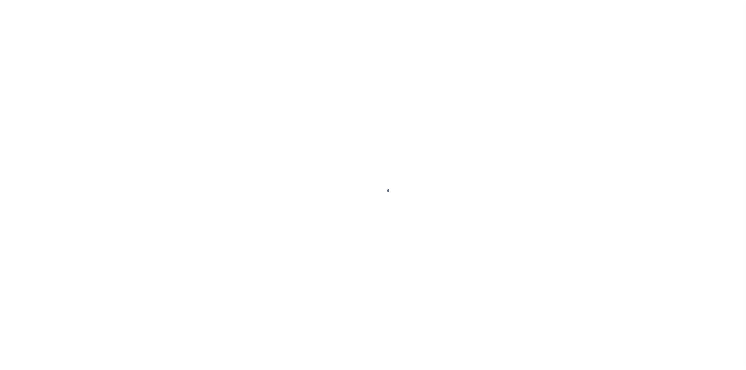
select select "DUE"
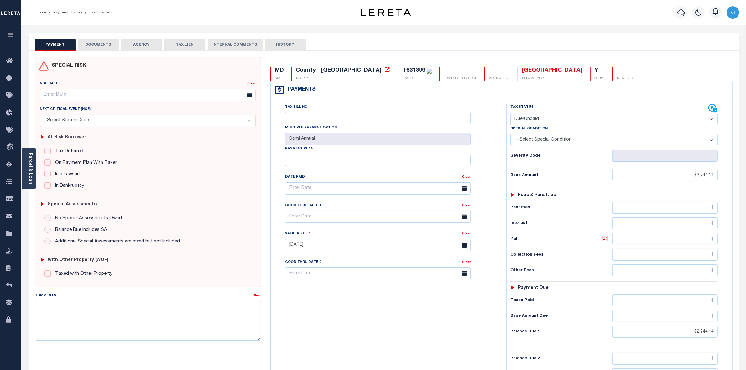
click at [102, 44] on button "DOCUMENTS" at bounding box center [98, 45] width 41 height 12
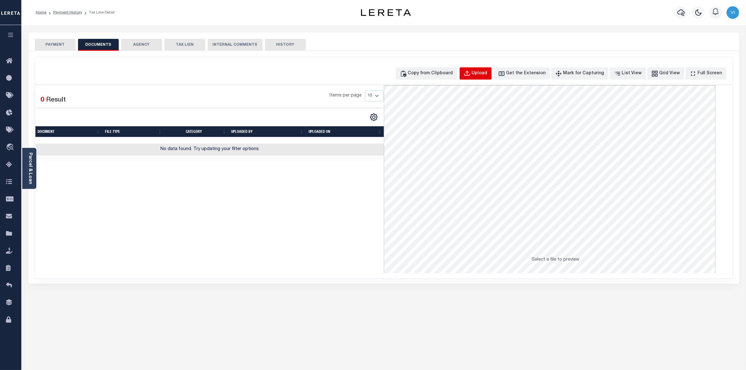
click at [483, 72] on div "Upload" at bounding box center [480, 73] width 16 height 7
select select "POP"
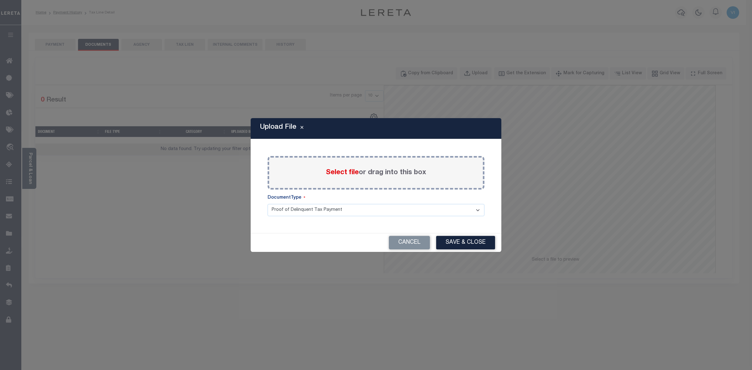
click at [330, 174] on span "Select file" at bounding box center [342, 172] width 33 height 7
click at [0, 0] on input "Select file or drag into this box" at bounding box center [0, 0] width 0 height 0
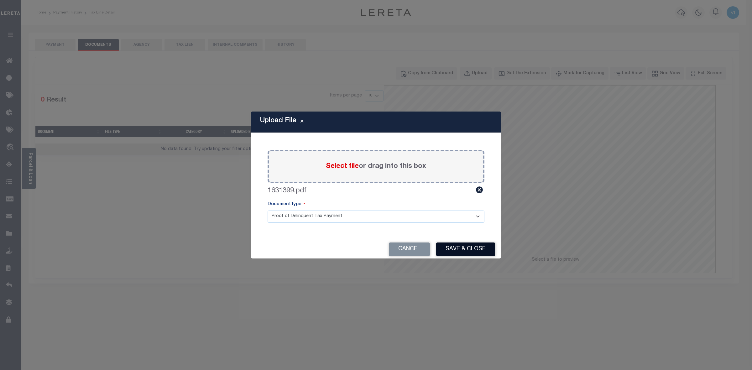
click at [447, 247] on button "Save & Close" at bounding box center [465, 248] width 59 height 13
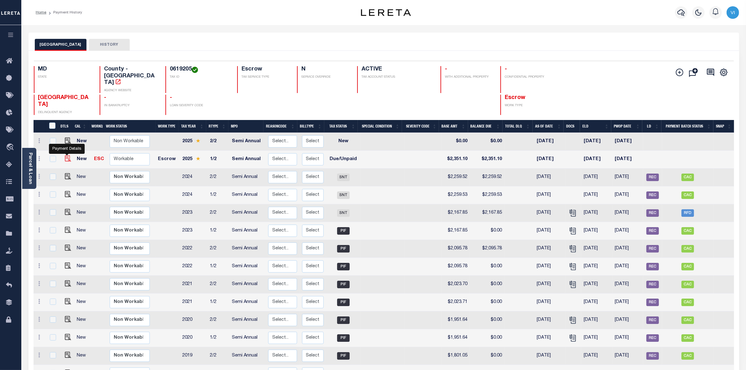
click at [65, 155] on img "" at bounding box center [68, 158] width 6 height 6
checkbox input "true"
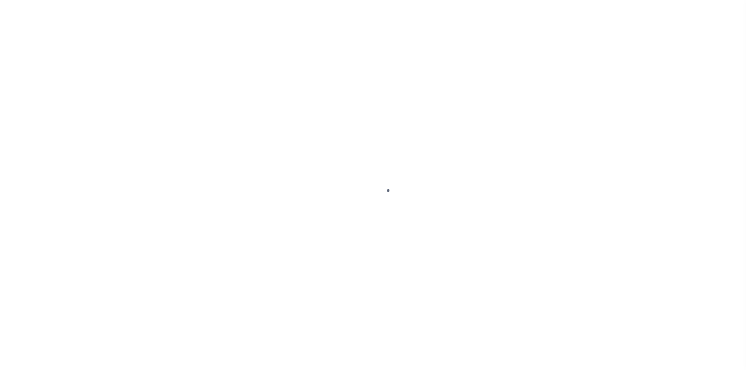
select select "DUE"
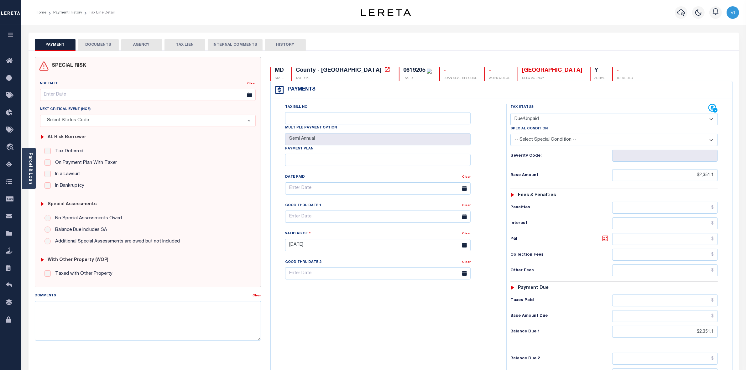
click at [102, 44] on button "DOCUMENTS" at bounding box center [98, 45] width 41 height 12
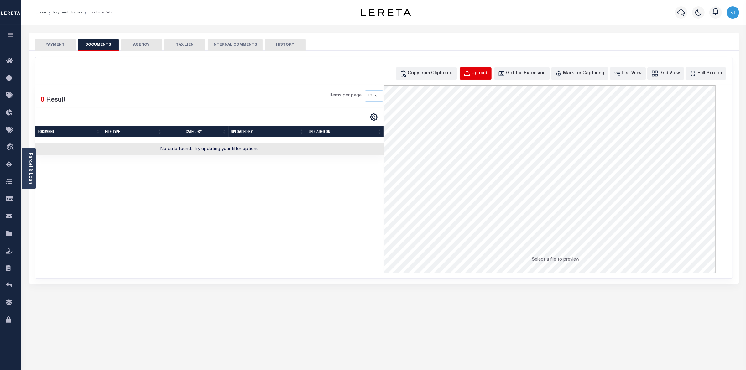
click at [487, 73] on div "Upload" at bounding box center [480, 73] width 16 height 7
select select "POP"
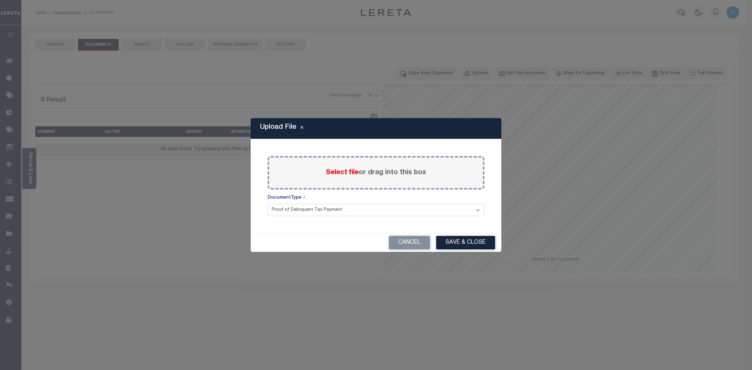
click at [335, 169] on span "Select file" at bounding box center [342, 172] width 33 height 7
click at [0, 0] on input "Select file or drag into this box" at bounding box center [0, 0] width 0 height 0
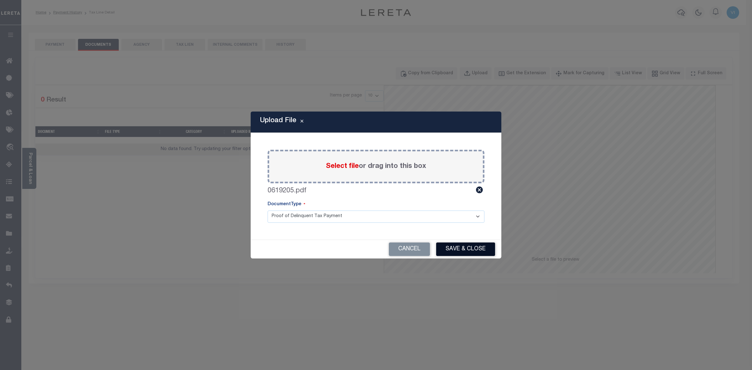
click at [458, 251] on button "Save & Close" at bounding box center [465, 248] width 59 height 13
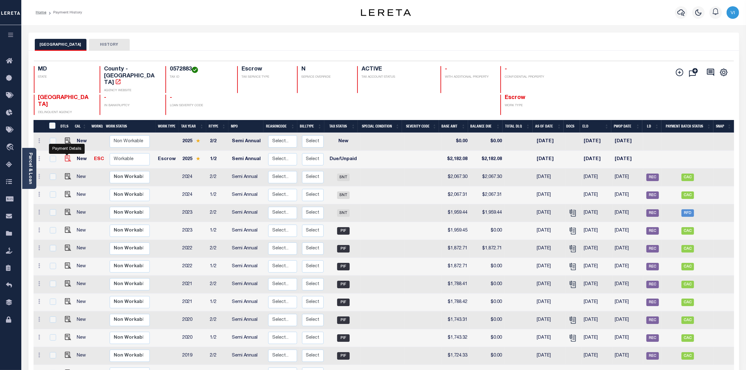
click at [66, 155] on img "" at bounding box center [68, 158] width 6 height 6
checkbox input "true"
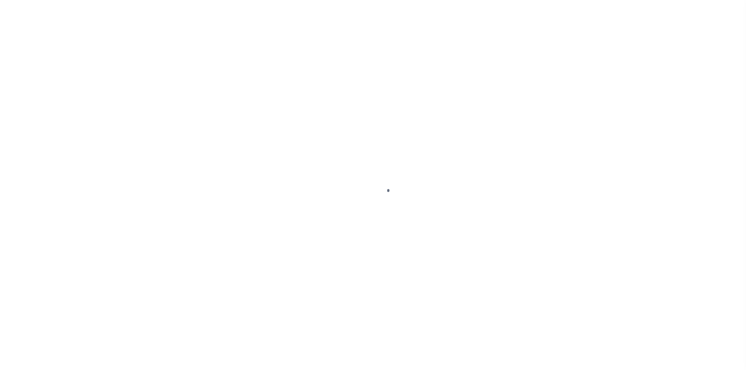
select select "DUE"
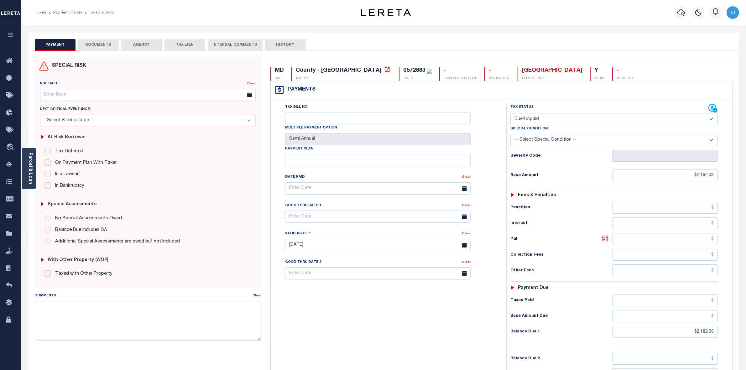
click at [101, 43] on button "DOCUMENTS" at bounding box center [98, 45] width 41 height 12
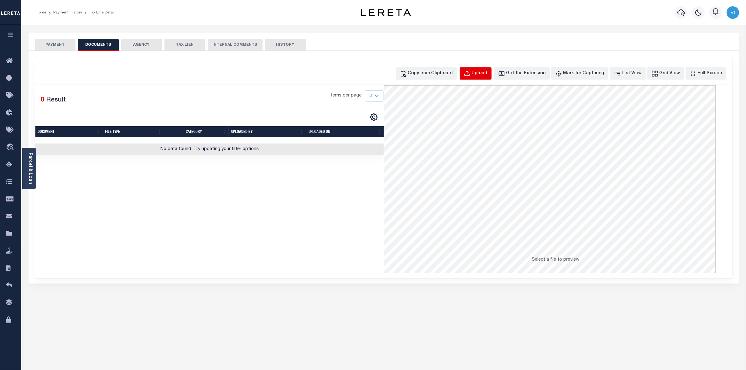
click at [487, 75] on div "Upload" at bounding box center [480, 73] width 16 height 7
select select "POP"
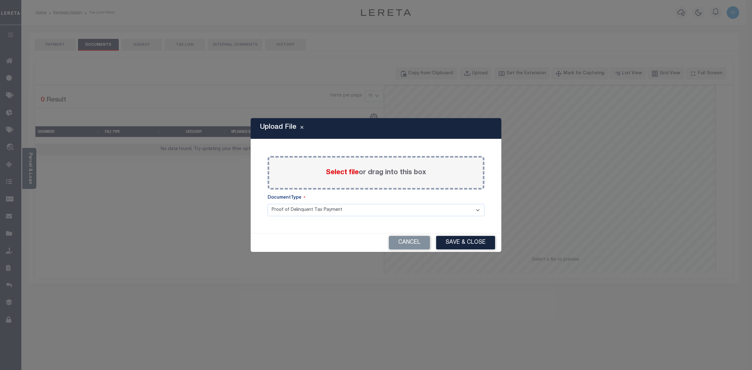
click at [331, 169] on span "Select file" at bounding box center [342, 172] width 33 height 7
click at [0, 0] on input "Select file or drag into this box" at bounding box center [0, 0] width 0 height 0
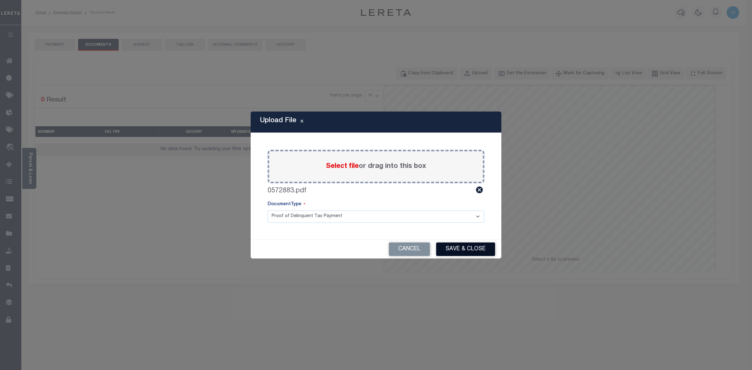
click at [453, 250] on button "Save & Close" at bounding box center [465, 248] width 59 height 13
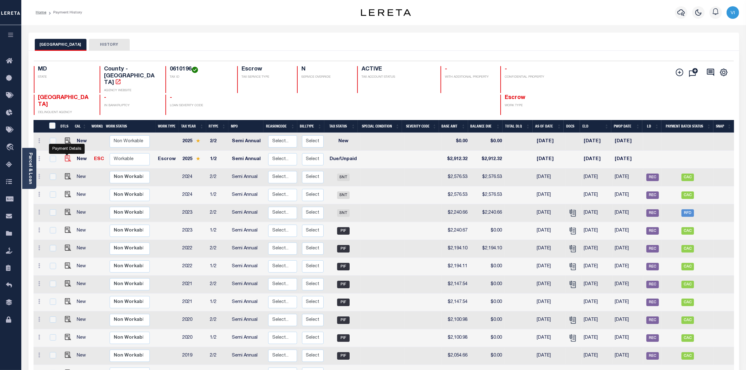
click at [65, 155] on img "" at bounding box center [68, 158] width 6 height 6
checkbox input "true"
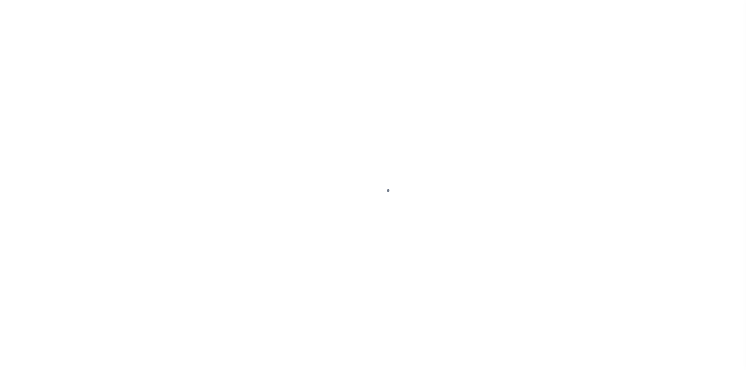
select select "DUE"
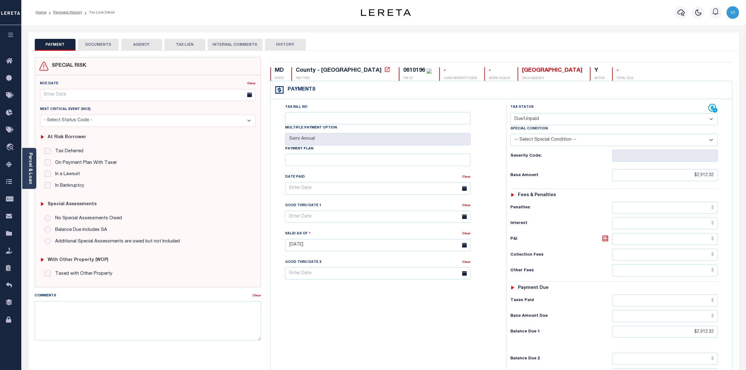
click at [93, 44] on button "DOCUMENTS" at bounding box center [98, 45] width 41 height 12
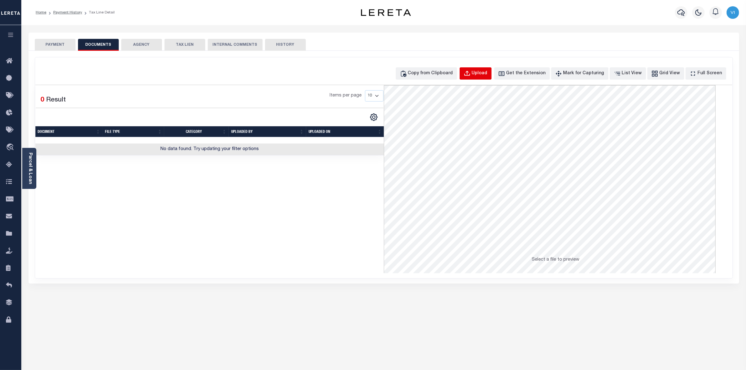
click at [486, 73] on div "Upload" at bounding box center [480, 73] width 16 height 7
select select "POP"
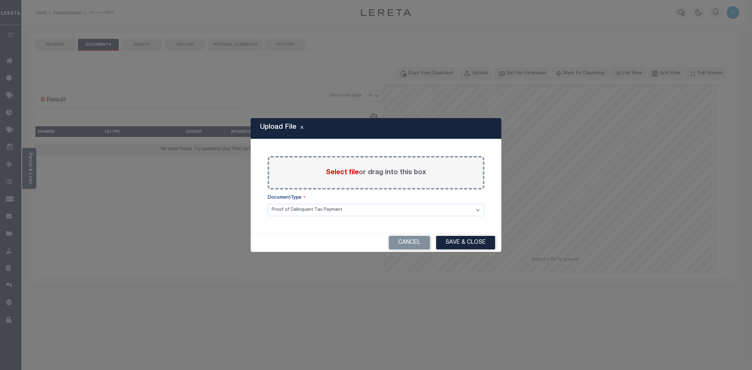
click at [336, 171] on span "Select file" at bounding box center [342, 172] width 33 height 7
click at [0, 0] on input "Select file or drag into this box" at bounding box center [0, 0] width 0 height 0
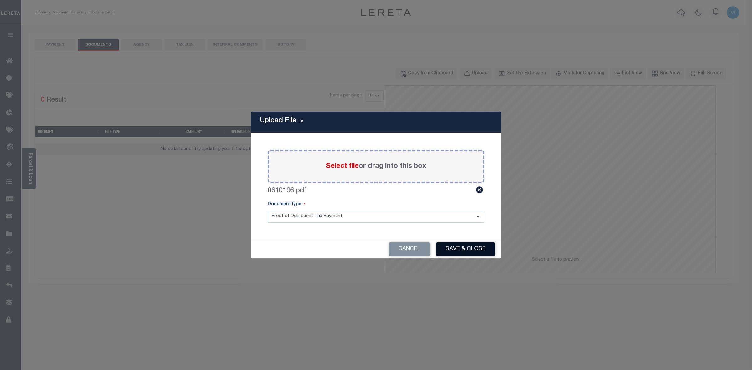
click at [469, 252] on button "Save & Close" at bounding box center [465, 248] width 59 height 13
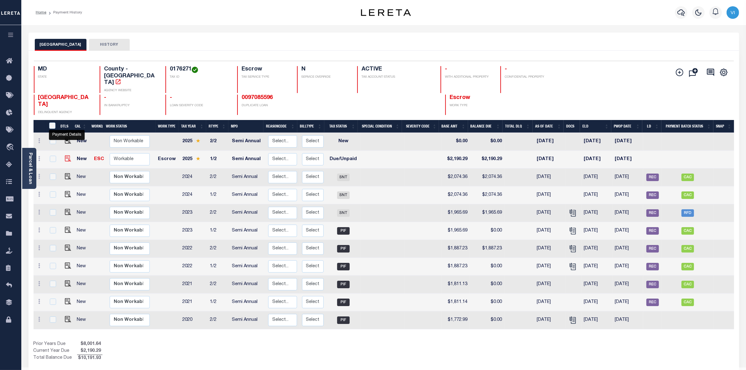
click at [67, 155] on img "" at bounding box center [68, 158] width 6 height 6
checkbox input "true"
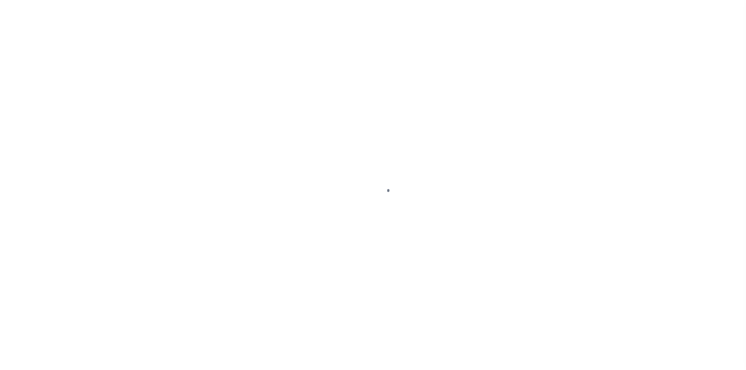
select select "DUE"
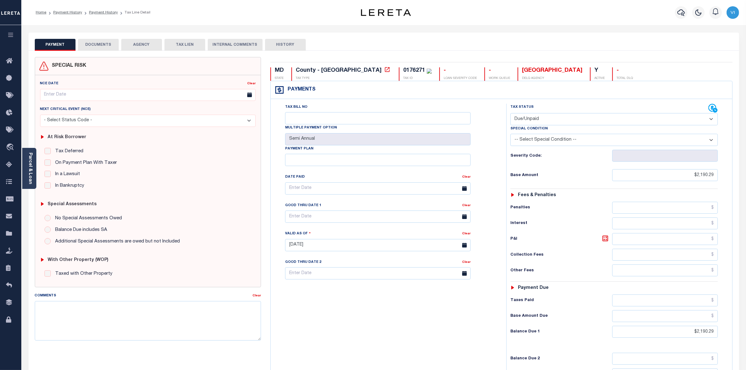
click at [99, 42] on button "DOCUMENTS" at bounding box center [98, 45] width 41 height 12
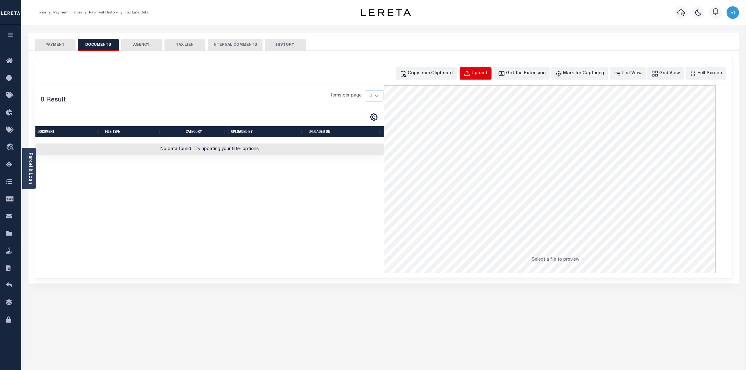
click at [485, 75] on div "Upload" at bounding box center [480, 73] width 16 height 7
select select "POP"
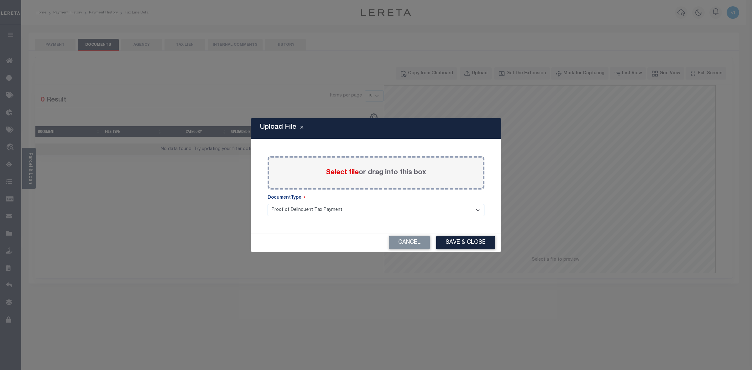
click at [340, 173] on span "Select file" at bounding box center [342, 172] width 33 height 7
click at [0, 0] on input "Select file or drag into this box" at bounding box center [0, 0] width 0 height 0
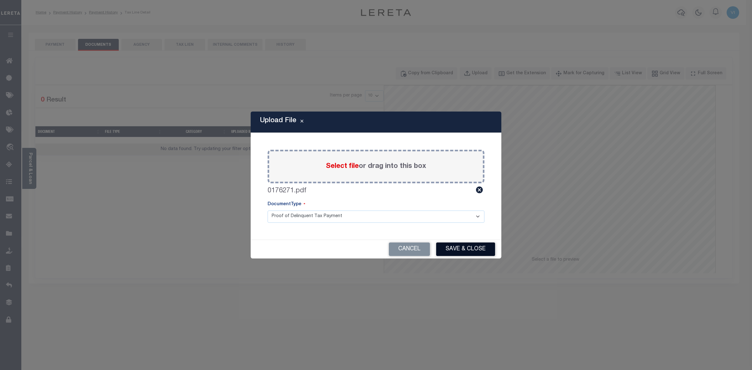
click at [450, 248] on button "Save & Close" at bounding box center [465, 248] width 59 height 13
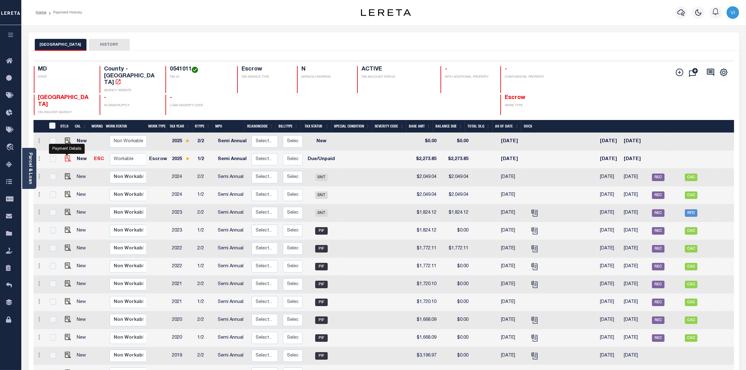
click at [65, 155] on img "" at bounding box center [68, 158] width 6 height 6
checkbox input "true"
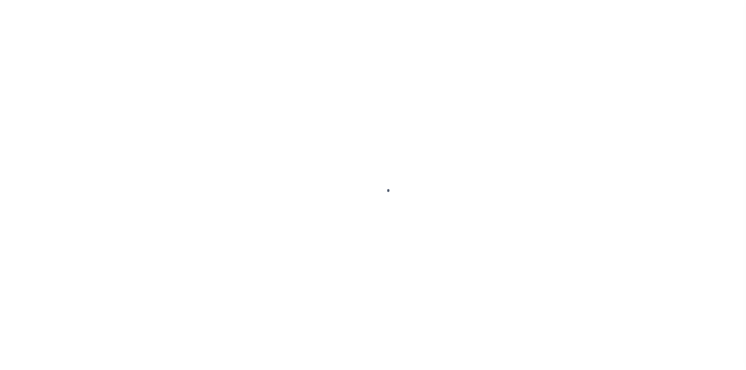
checkbox input "false"
type input "Semi Annual"
type input "[DATE]"
select select "DUE"
type input "$2,273.85"
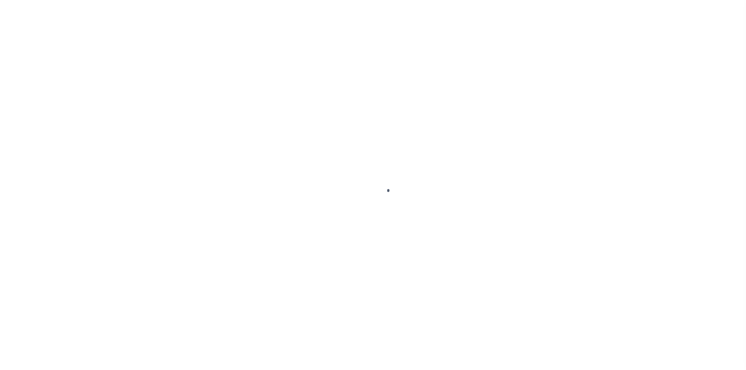
type input "$2,273.85"
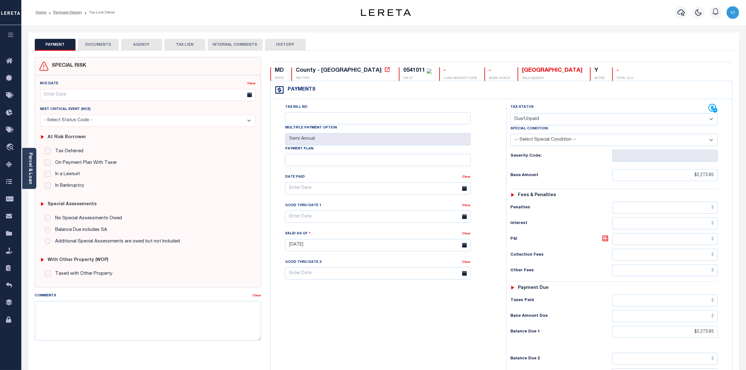
click at [95, 43] on button "DOCUMENTS" at bounding box center [98, 45] width 41 height 12
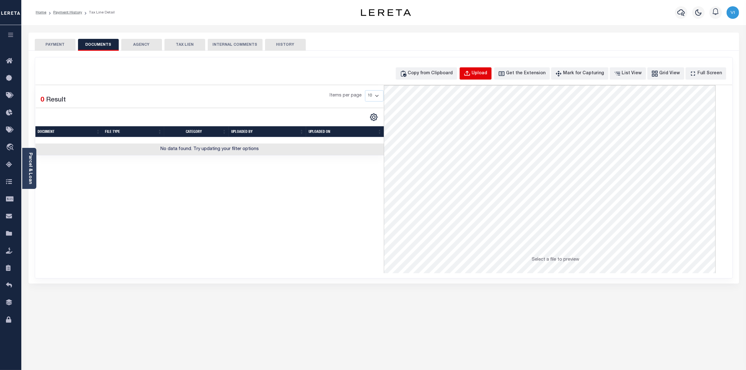
click at [487, 74] on div "Upload" at bounding box center [480, 73] width 16 height 7
select select "POP"
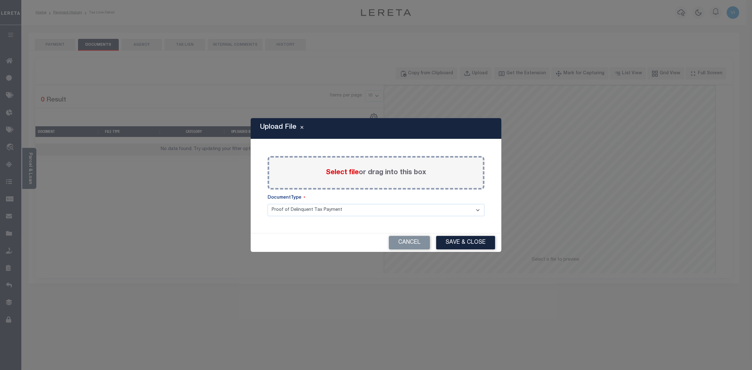
click at [344, 170] on span "Select file" at bounding box center [342, 172] width 33 height 7
click at [0, 0] on input "Select file or drag into this box" at bounding box center [0, 0] width 0 height 0
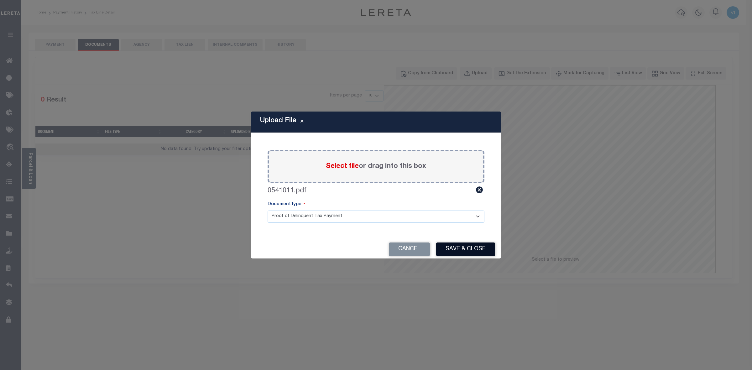
click at [456, 250] on button "Save & Close" at bounding box center [465, 248] width 59 height 13
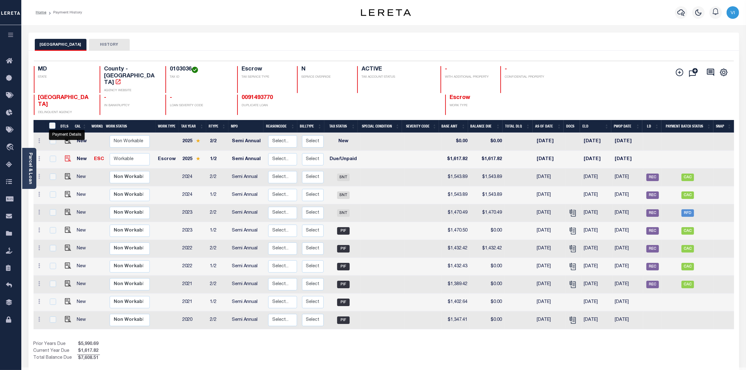
click at [67, 155] on img "" at bounding box center [68, 158] width 6 height 6
checkbox input "true"
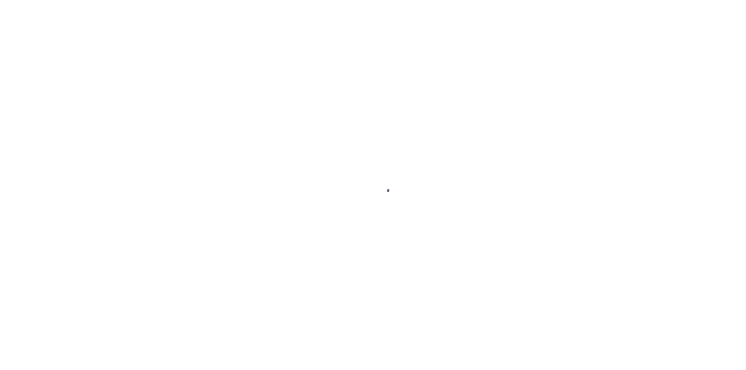
select select "DUE"
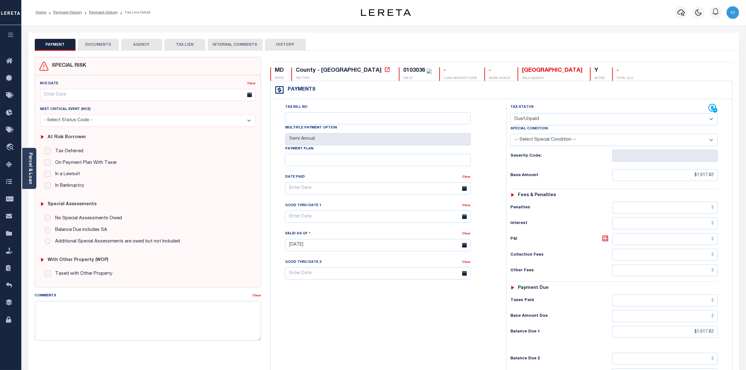
click at [97, 44] on button "DOCUMENTS" at bounding box center [98, 45] width 41 height 12
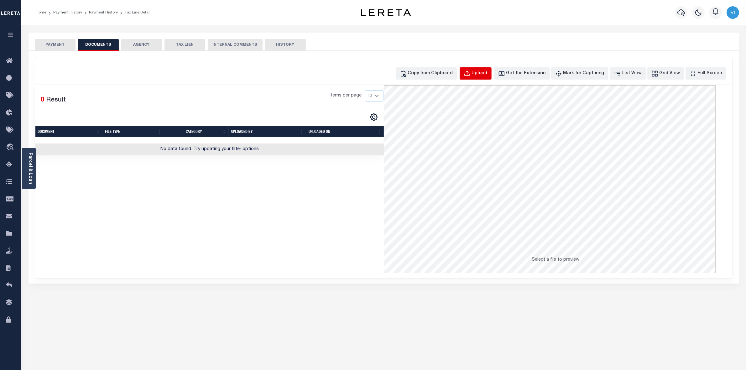
click at [487, 71] on div "Upload" at bounding box center [480, 73] width 16 height 7
select select "POP"
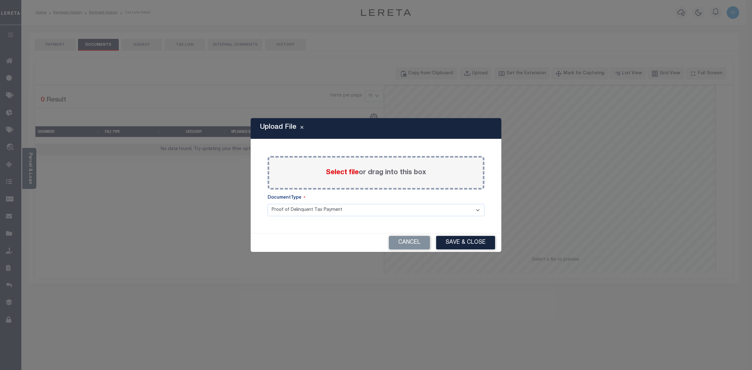
click at [337, 174] on span "Select file" at bounding box center [342, 172] width 33 height 7
click at [0, 0] on input "Select file or drag into this box" at bounding box center [0, 0] width 0 height 0
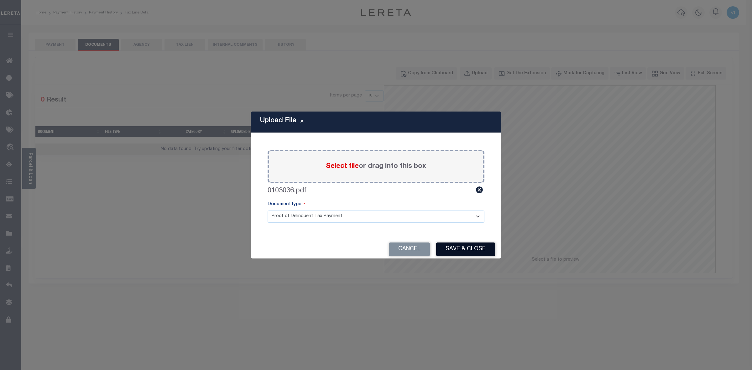
click at [469, 249] on button "Save & Close" at bounding box center [465, 248] width 59 height 13
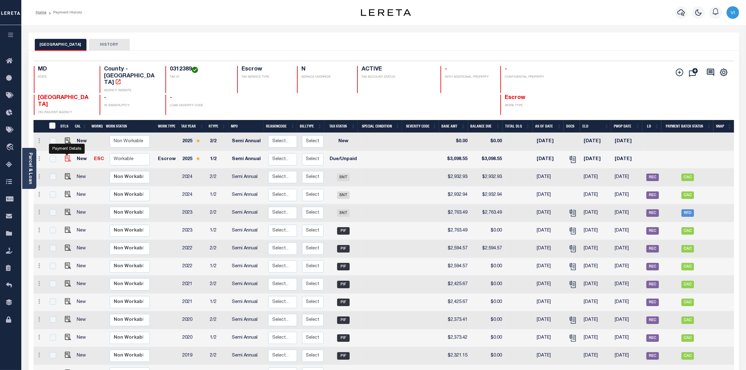
click at [65, 155] on img "" at bounding box center [68, 158] width 6 height 6
checkbox input "true"
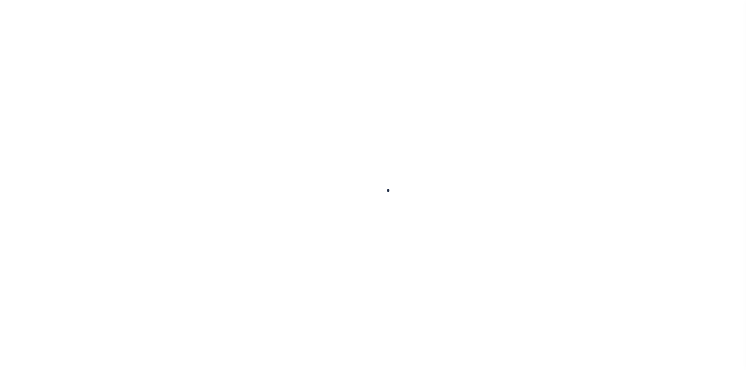
checkbox input "false"
type input "Semi Annual"
type input "[DATE]"
select select "DUE"
type input "$3,098.55"
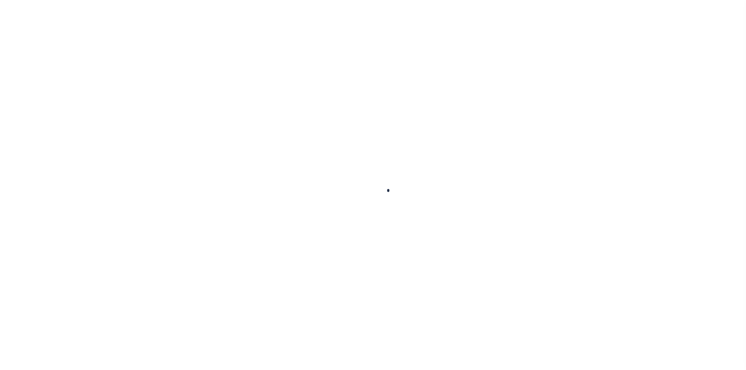
type input "$3,098.55"
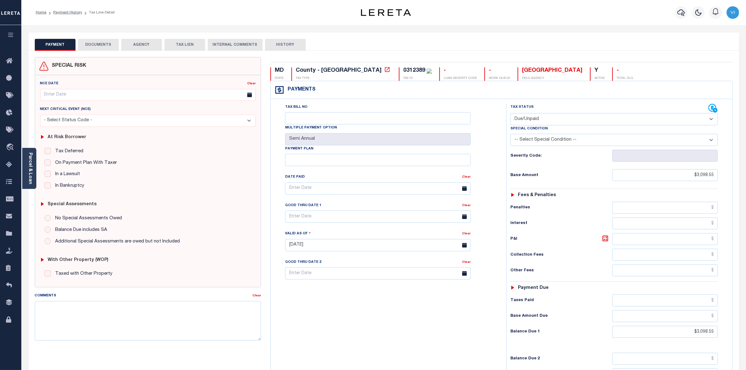
click at [97, 41] on button "DOCUMENTS" at bounding box center [98, 45] width 41 height 12
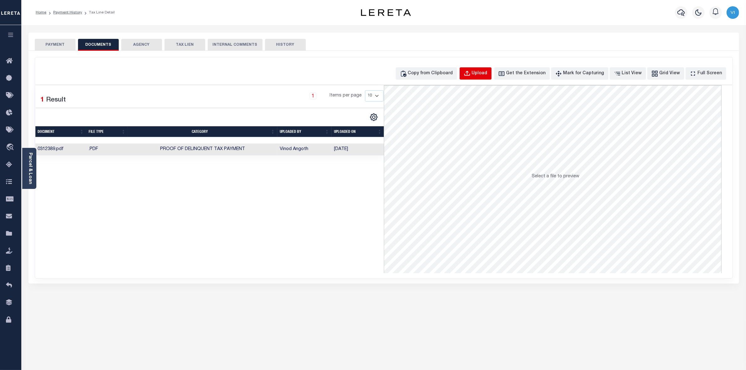
click at [485, 74] on div "Upload" at bounding box center [480, 73] width 16 height 7
select select "POP"
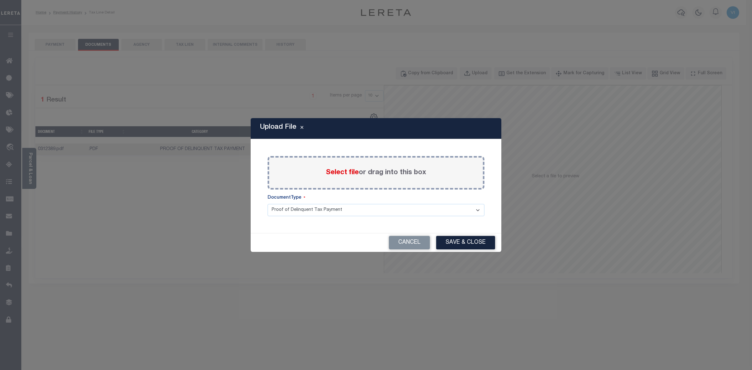
click at [331, 166] on div "Select file or drag into this box" at bounding box center [375, 173] width 217 height 34
click at [336, 172] on span "Select file" at bounding box center [342, 172] width 33 height 7
click at [0, 0] on input "Select file or drag into this box" at bounding box center [0, 0] width 0 height 0
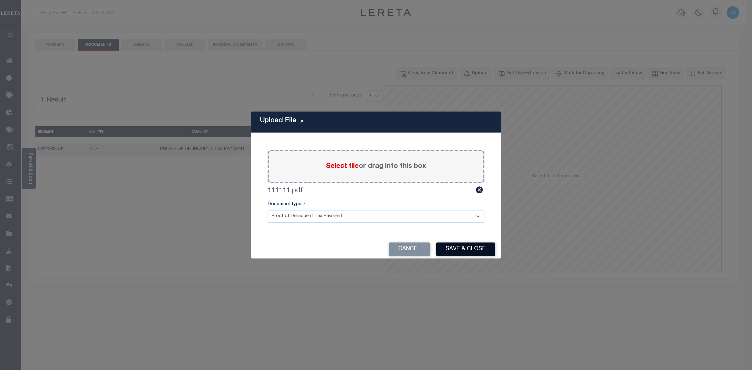
click at [447, 252] on button "Save & Close" at bounding box center [465, 248] width 59 height 13
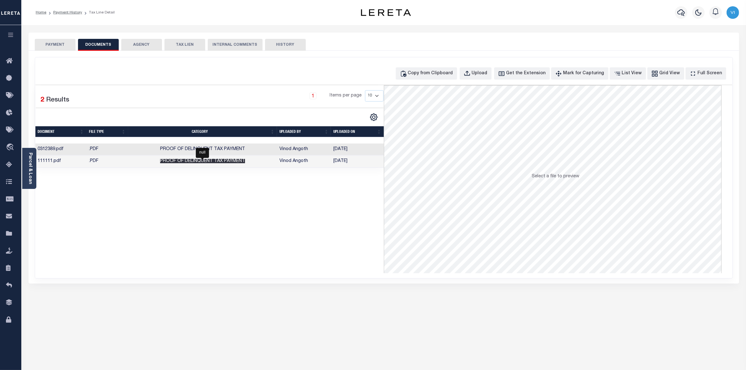
click at [214, 161] on span "Proof of Delinquent Tax Payment" at bounding box center [202, 161] width 85 height 4
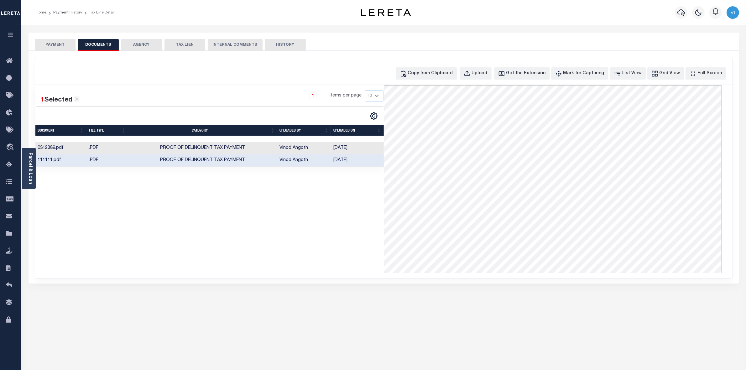
click at [467, 38] on div "PAYMENT DOCUMENTS AGENCY DELINQUENT PAYEE TAX LIEN" at bounding box center [384, 42] width 710 height 18
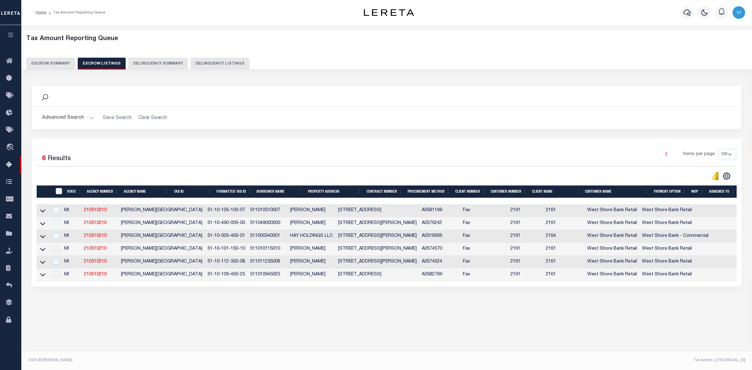
select select "100"
click at [57, 58] on button "Escrow Summary" at bounding box center [50, 64] width 49 height 12
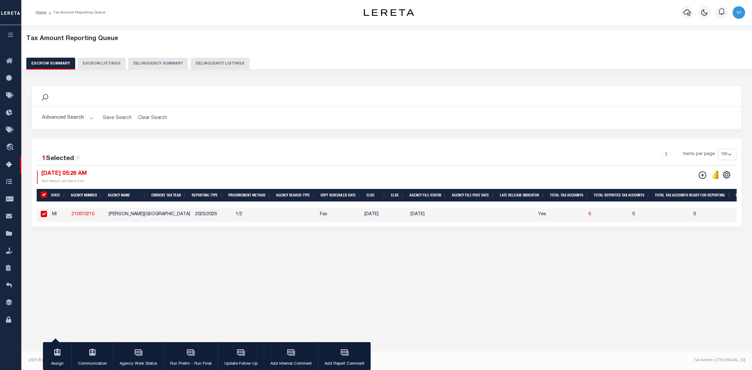
click at [88, 115] on button "Advanced Search" at bounding box center [68, 118] width 52 height 12
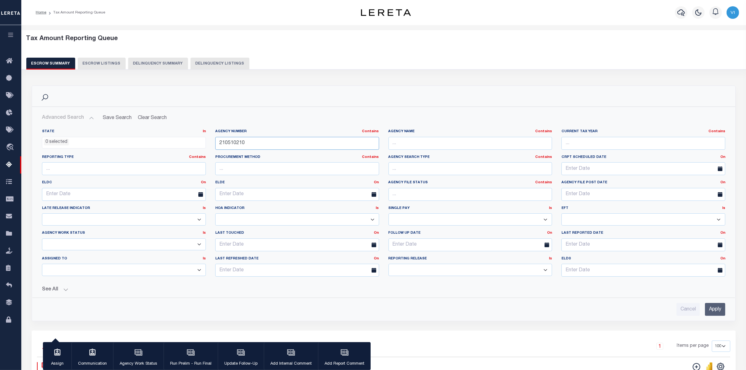
drag, startPoint x: 251, startPoint y: 144, endPoint x: 186, endPoint y: 152, distance: 65.0
click at [186, 152] on div "State In In AK AL AR AZ CA CO CT DC DE FL GA GU HI IA ID IL IN KS KY LA MA MD M…" at bounding box center [383, 205] width 693 height 153
paste input "190170000"
type input "190170000"
click at [713, 309] on input "Apply" at bounding box center [715, 309] width 20 height 13
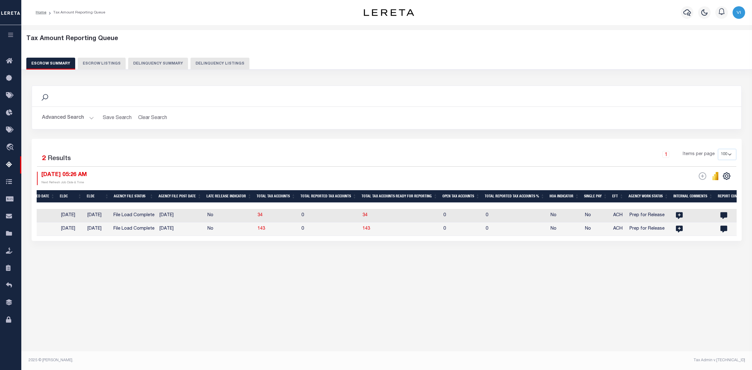
scroll to position [0, 304]
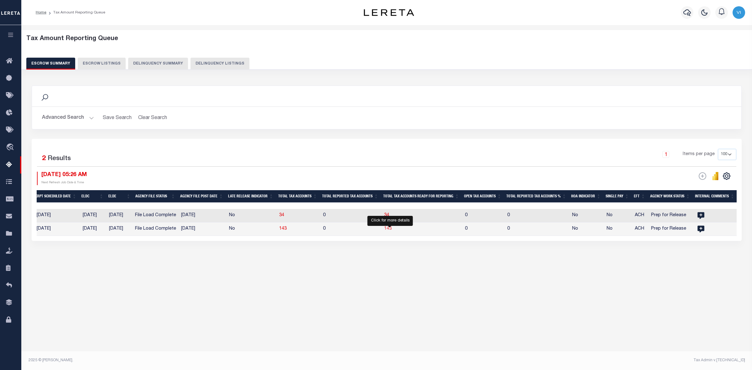
click at [390, 230] on span "143" at bounding box center [388, 228] width 8 height 4
select select "100"
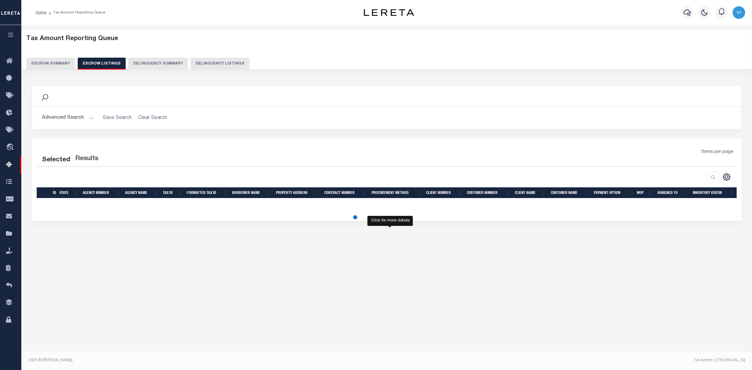
select select "100"
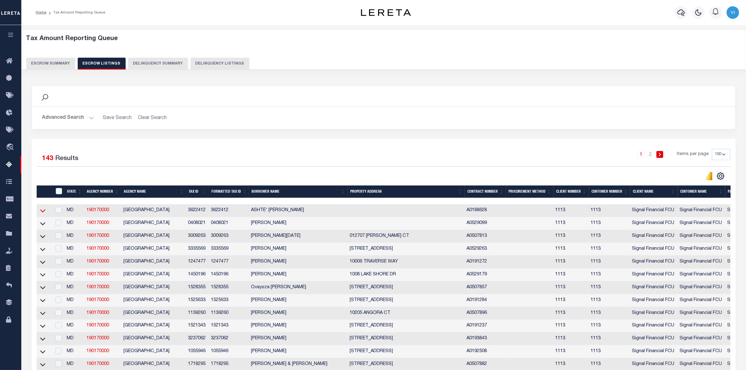
click at [42, 209] on icon at bounding box center [42, 210] width 5 height 7
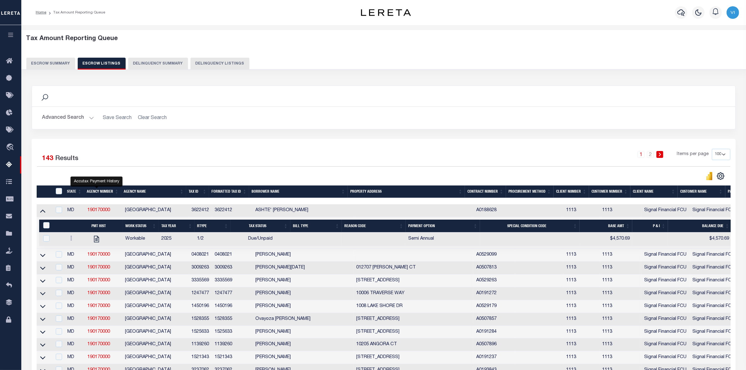
click at [46, 63] on button "Escrow Summary" at bounding box center [50, 64] width 49 height 12
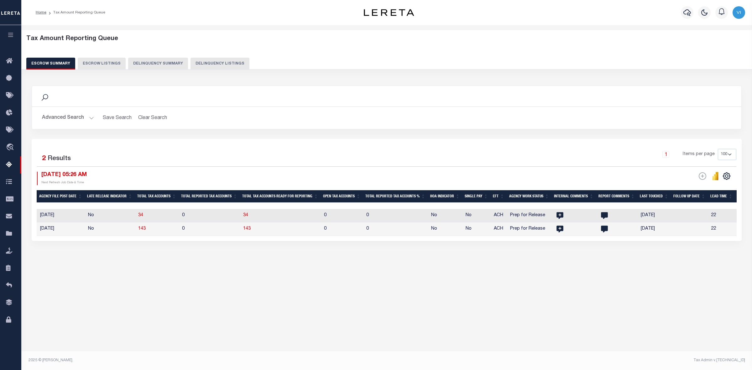
scroll to position [0, 633]
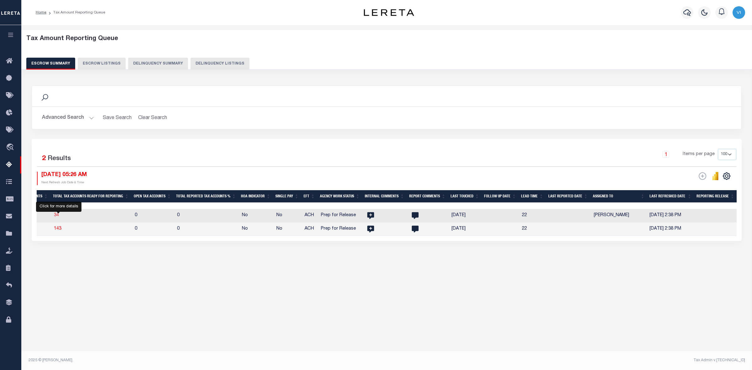
click at [57, 216] on span "34" at bounding box center [56, 215] width 5 height 4
select select "100"
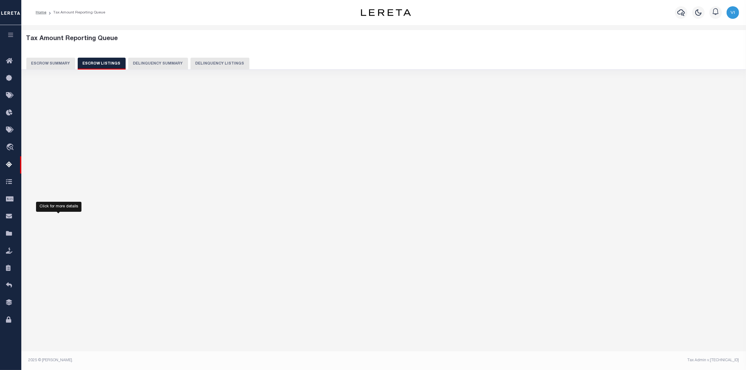
select select "100"
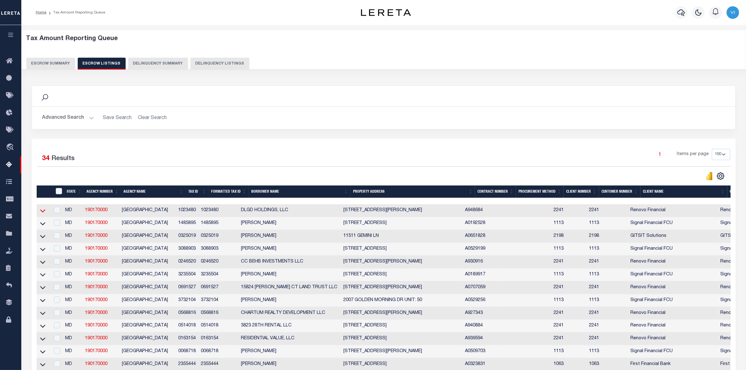
click at [42, 212] on icon at bounding box center [42, 210] width 5 height 7
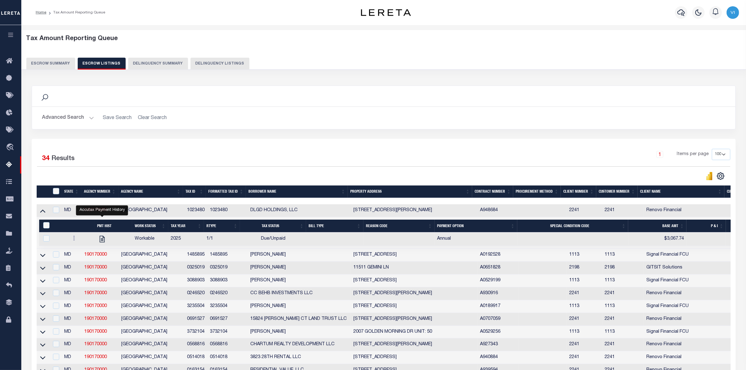
click at [42, 61] on button "Escrow Summary" at bounding box center [50, 64] width 49 height 12
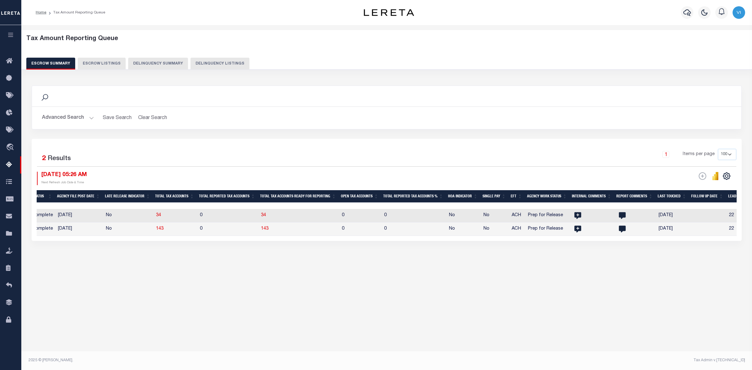
scroll to position [0, 351]
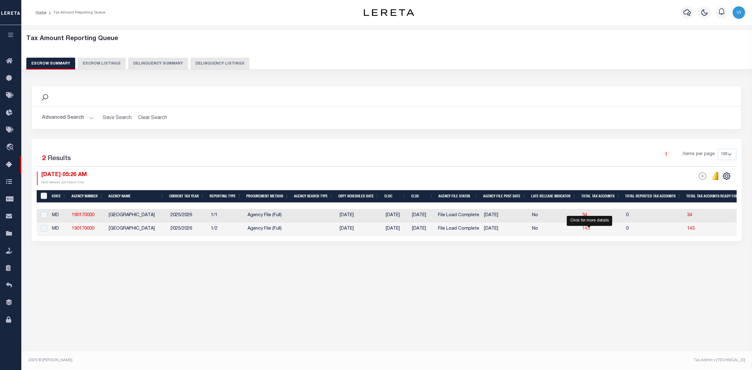
click at [589, 230] on span "143" at bounding box center [586, 228] width 8 height 4
select select "100"
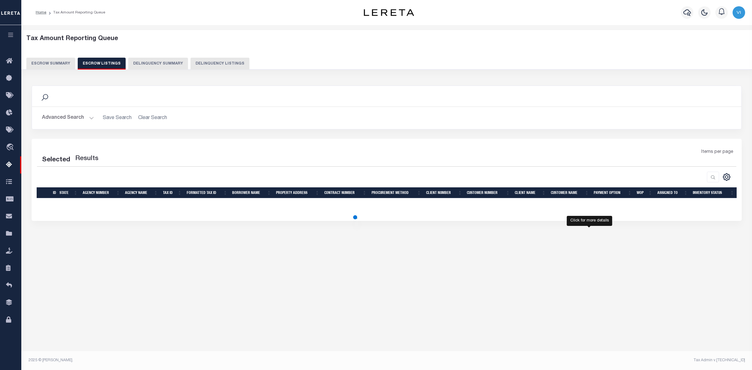
select select "100"
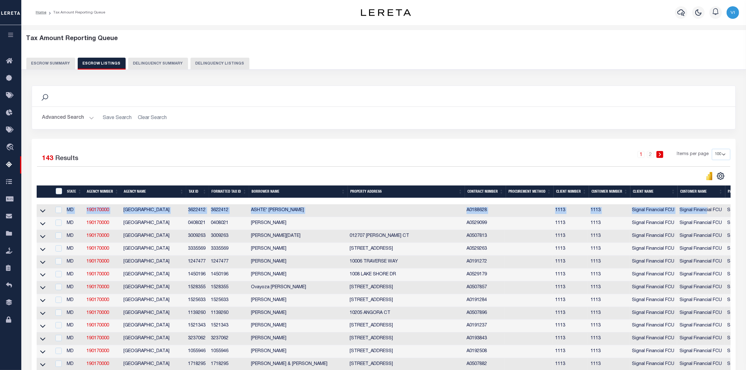
drag, startPoint x: 579, startPoint y: 201, endPoint x: 707, endPoint y: 208, distance: 127.6
click at [598, 152] on div "1 2 Items per page 10 25 50 100 500" at bounding box center [471, 157] width 517 height 16
drag, startPoint x: 609, startPoint y: 201, endPoint x: 726, endPoint y: 196, distance: 117.2
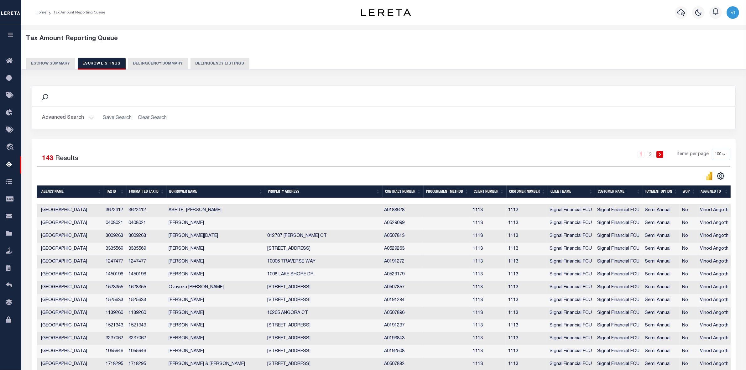
scroll to position [0, 122]
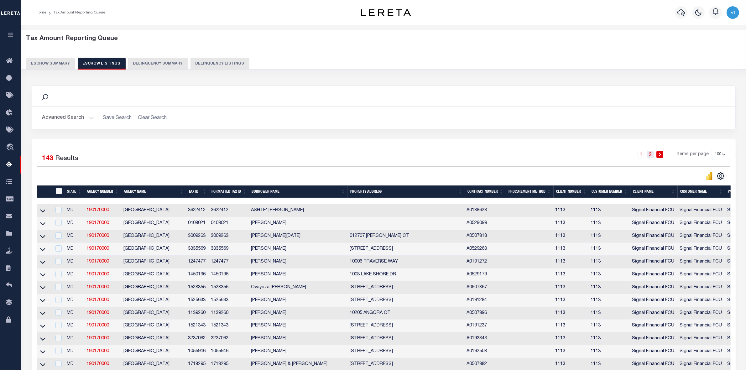
click at [649, 157] on link "2" at bounding box center [650, 154] width 7 height 7
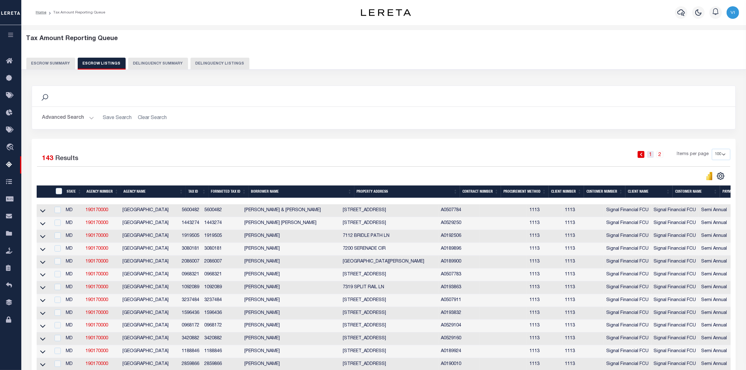
click at [650, 154] on link "1" at bounding box center [650, 154] width 7 height 7
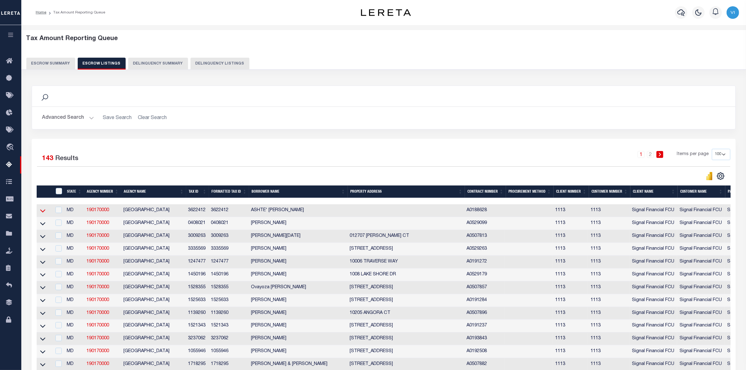
click at [43, 213] on icon at bounding box center [42, 211] width 5 height 3
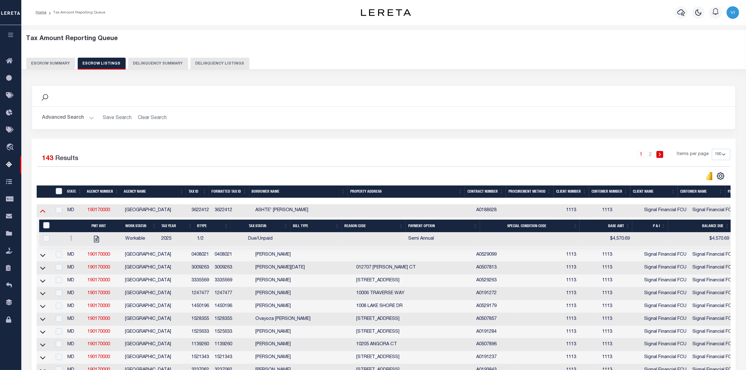
click at [42, 212] on icon at bounding box center [42, 210] width 5 height 7
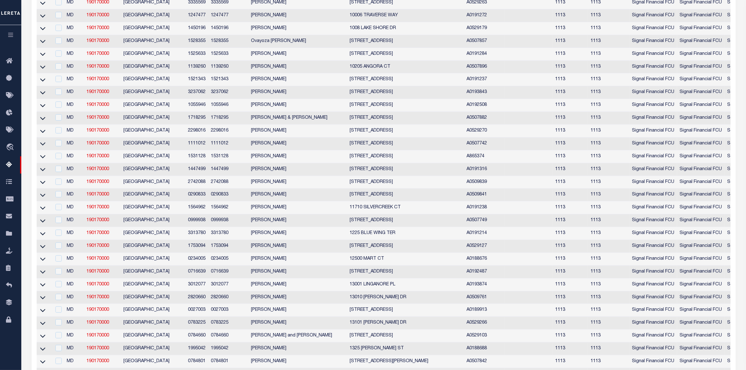
scroll to position [0, 0]
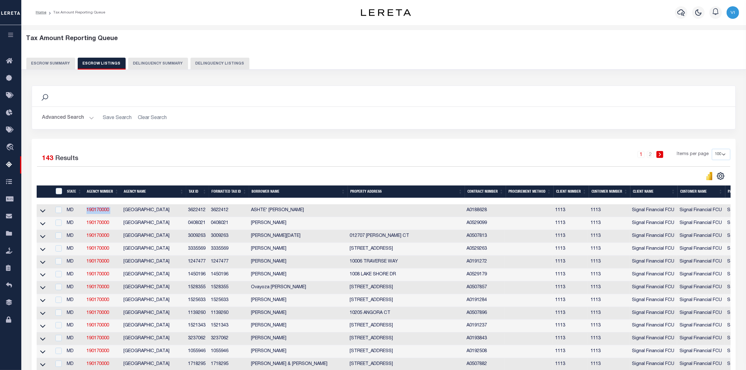
drag, startPoint x: 85, startPoint y: 210, endPoint x: 121, endPoint y: 210, distance: 35.7
click at [121, 210] on tr "MD 190170000 PRINCE GEORGES COUNTY 3622412 3622412 ASHTE' K. COLLINS A0188628 1…" at bounding box center [445, 210] width 816 height 13
copy link "190170000"
click at [471, 149] on div "1 2 Items per page 10 25 50 100 500" at bounding box center [471, 157] width 517 height 16
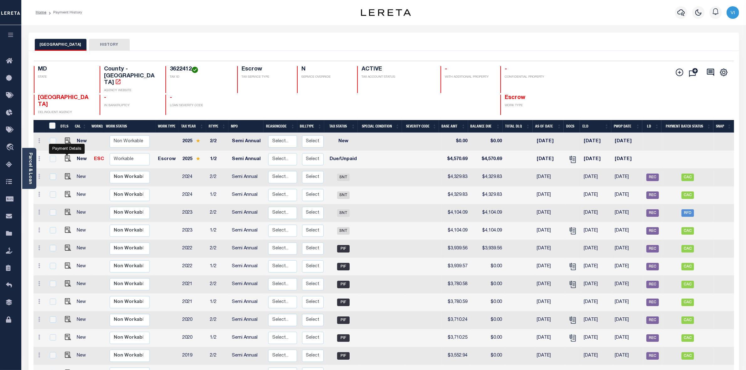
drag, startPoint x: 66, startPoint y: 144, endPoint x: 348, endPoint y: 29, distance: 304.8
click at [303, 16] on div "Home Payment History" at bounding box center [179, 12] width 296 height 13
click at [66, 155] on img "" at bounding box center [68, 158] width 6 height 6
checkbox input "true"
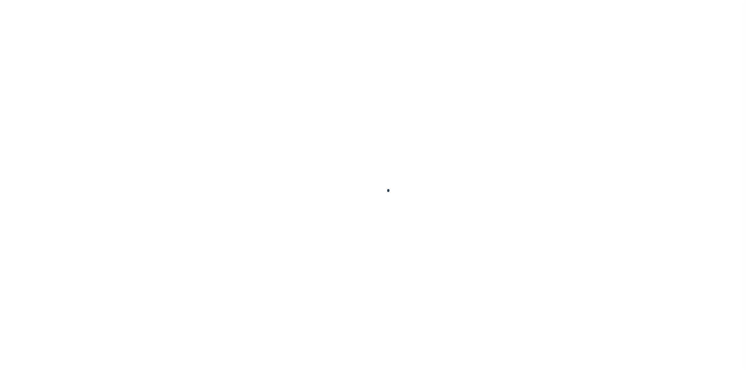
select select "DUE"
